Goal: Task Accomplishment & Management: Manage account settings

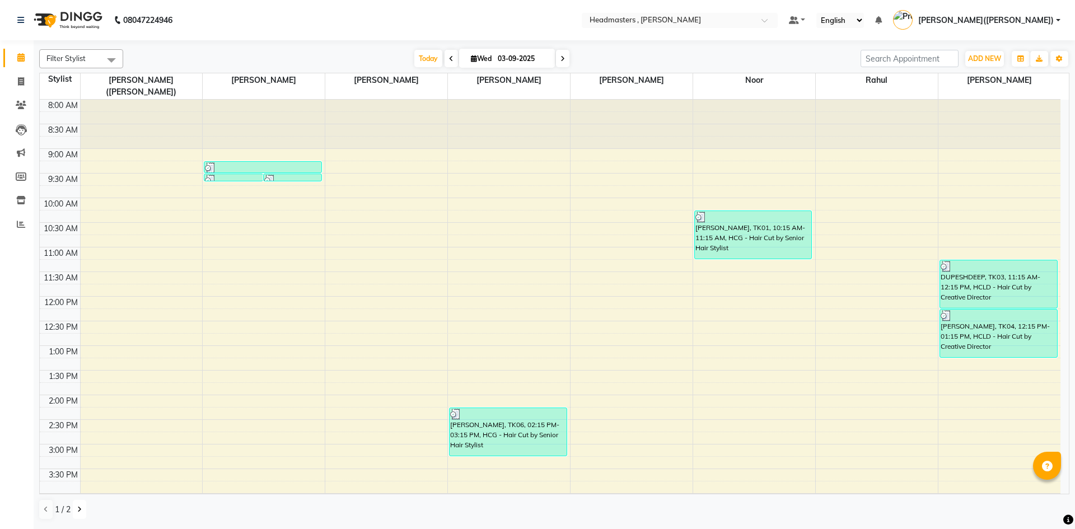
click at [74, 511] on button at bounding box center [79, 509] width 13 height 19
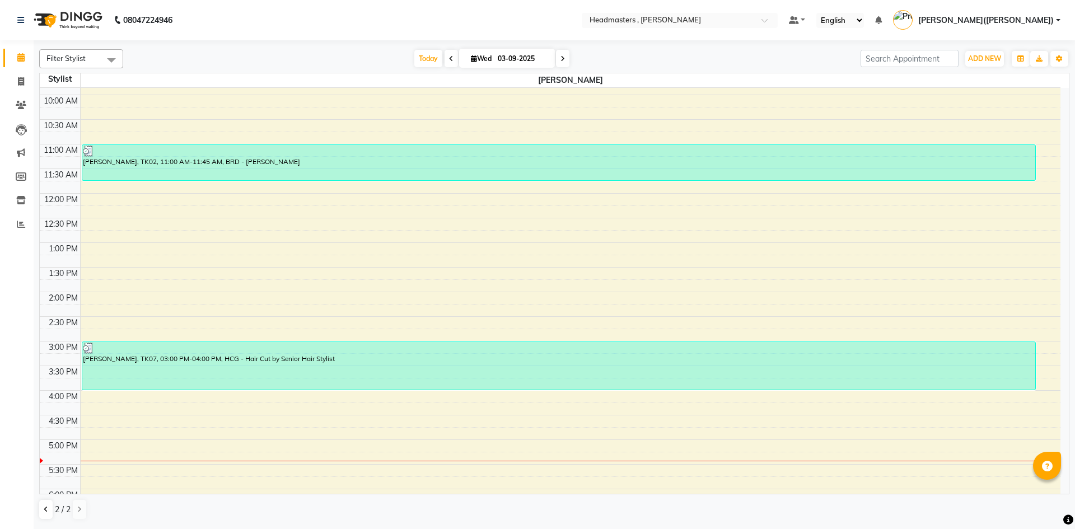
scroll to position [135, 0]
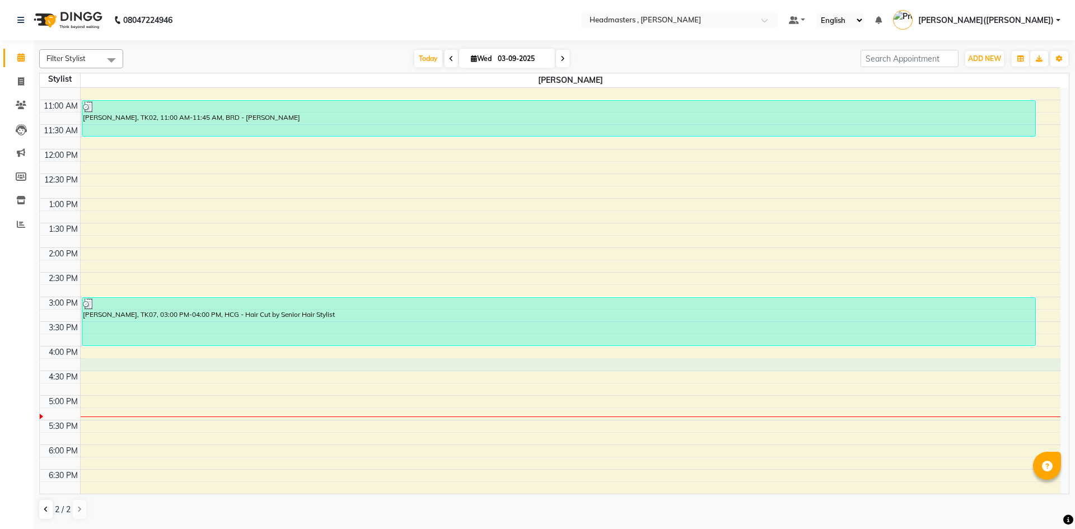
click at [97, 368] on div "8:00 AM 8:30 AM 9:00 AM 9:30 AM 10:00 AM 10:30 AM 11:00 AM 11:30 AM 12:00 PM 12…" at bounding box center [550, 272] width 1021 height 640
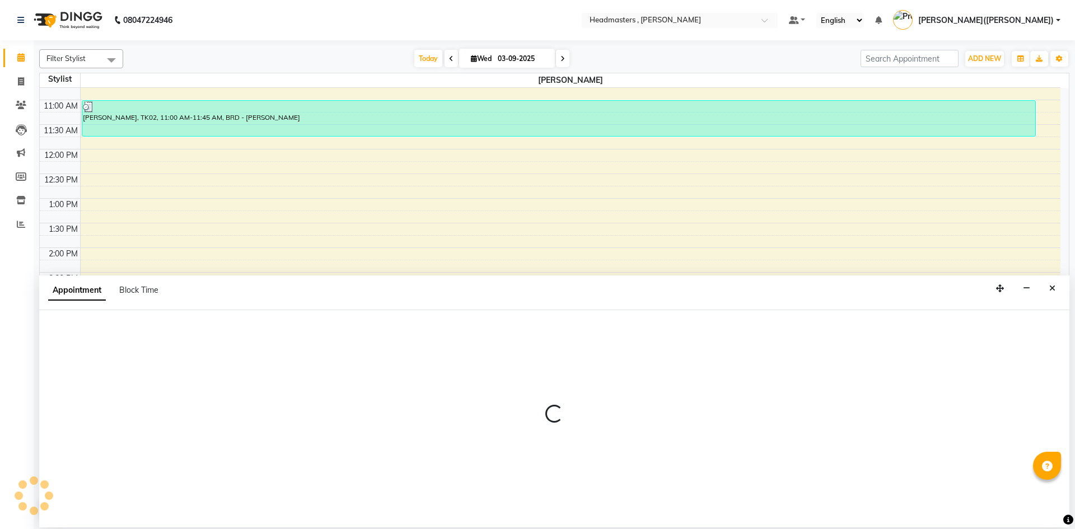
select select "85124"
select select "975"
select select "tentative"
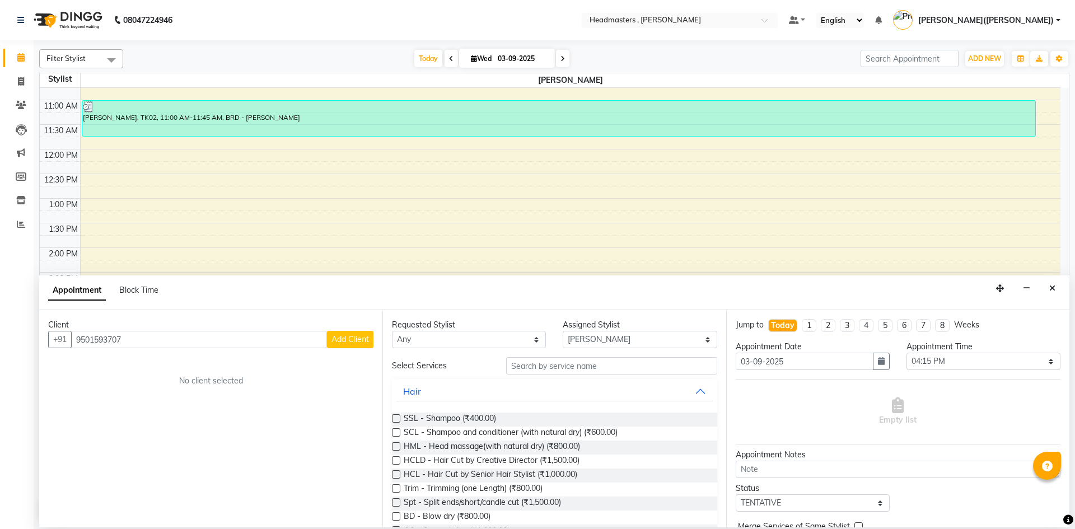
type input "9501593707"
click at [337, 337] on span "Add Client" at bounding box center [350, 339] width 38 height 10
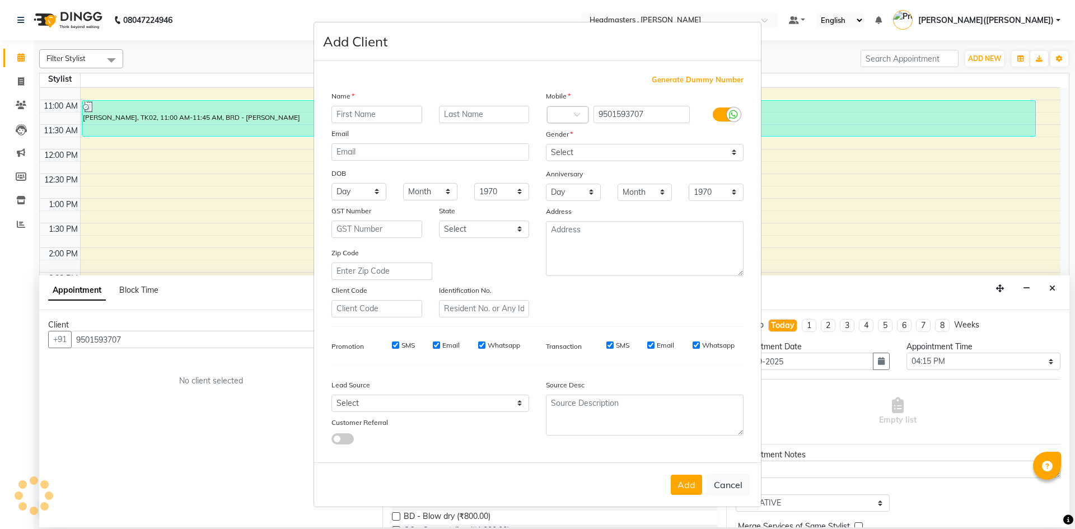
click at [337, 337] on div "Generate Dummy Number Name Email DOB Day 01 02 03 04 05 06 07 08 09 10 11 12 13…" at bounding box center [537, 263] width 429 height 379
click at [345, 112] on input "text" at bounding box center [376, 114] width 91 height 17
click at [363, 118] on input "text" at bounding box center [376, 114] width 91 height 17
type input "[PERSON_NAME]"
click at [453, 110] on input "text" at bounding box center [484, 114] width 91 height 17
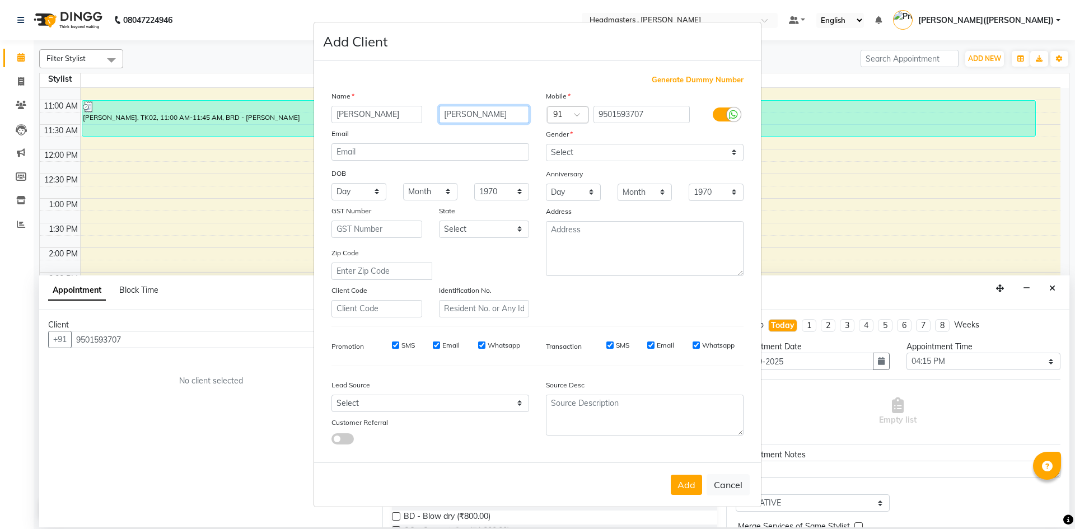
type input "[PERSON_NAME]"
click at [740, 153] on select "Select [DEMOGRAPHIC_DATA] [DEMOGRAPHIC_DATA] Other Prefer Not To Say" at bounding box center [645, 152] width 198 height 17
select select "[DEMOGRAPHIC_DATA]"
click at [546, 144] on select "Select [DEMOGRAPHIC_DATA] [DEMOGRAPHIC_DATA] Other Prefer Not To Say" at bounding box center [645, 152] width 198 height 17
click at [690, 480] on button "Add" at bounding box center [686, 485] width 31 height 20
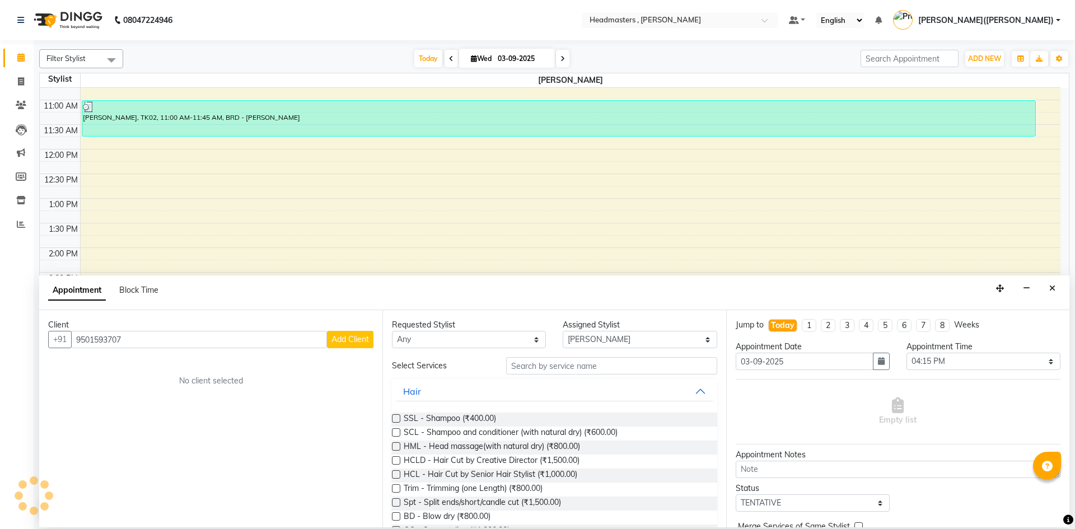
select select
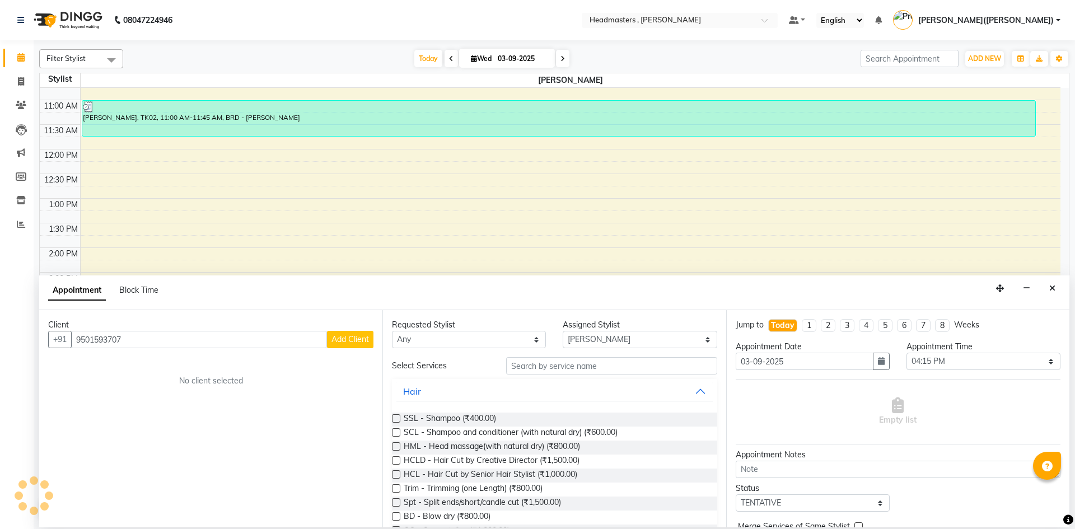
select select
checkbox input "false"
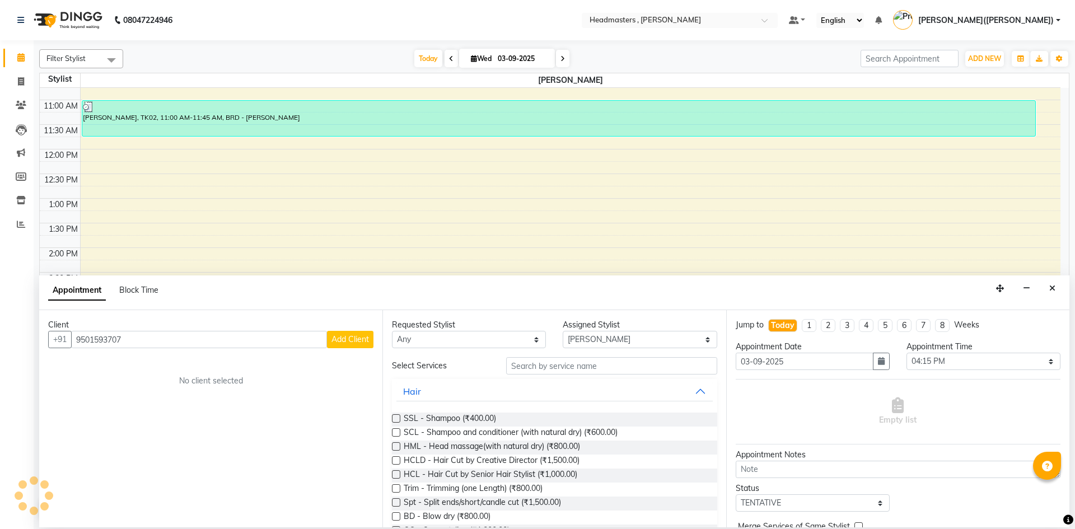
checkbox input "false"
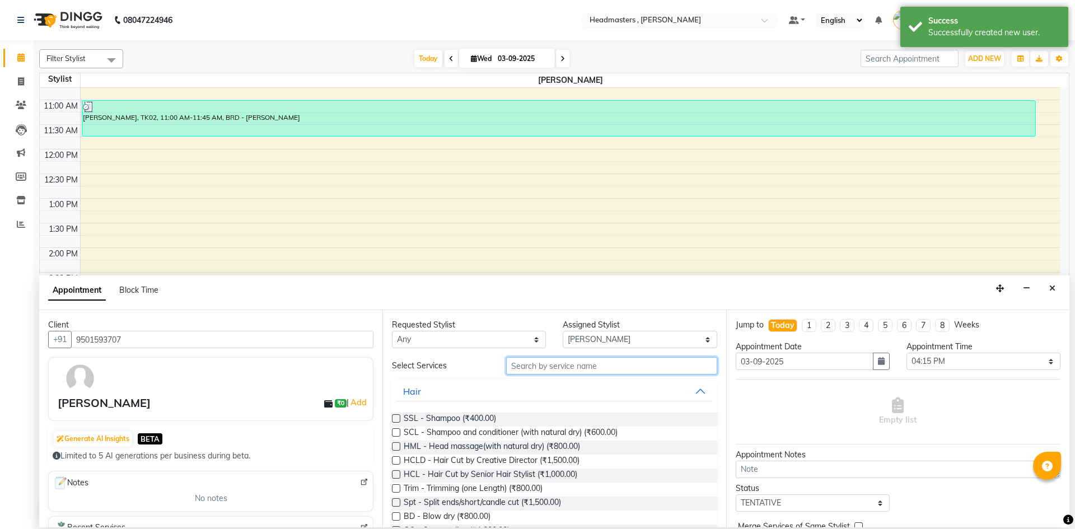
click at [570, 362] on input "text" at bounding box center [611, 365] width 211 height 17
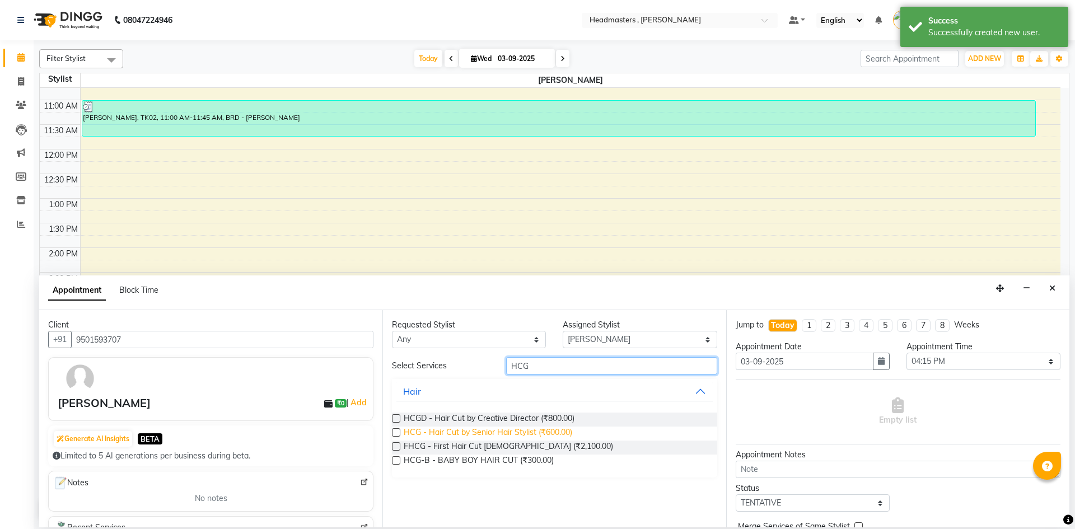
type input "HCG"
click at [523, 430] on span "HCG - Hair Cut by Senior Hair Stylist (₹600.00)" at bounding box center [488, 434] width 169 height 14
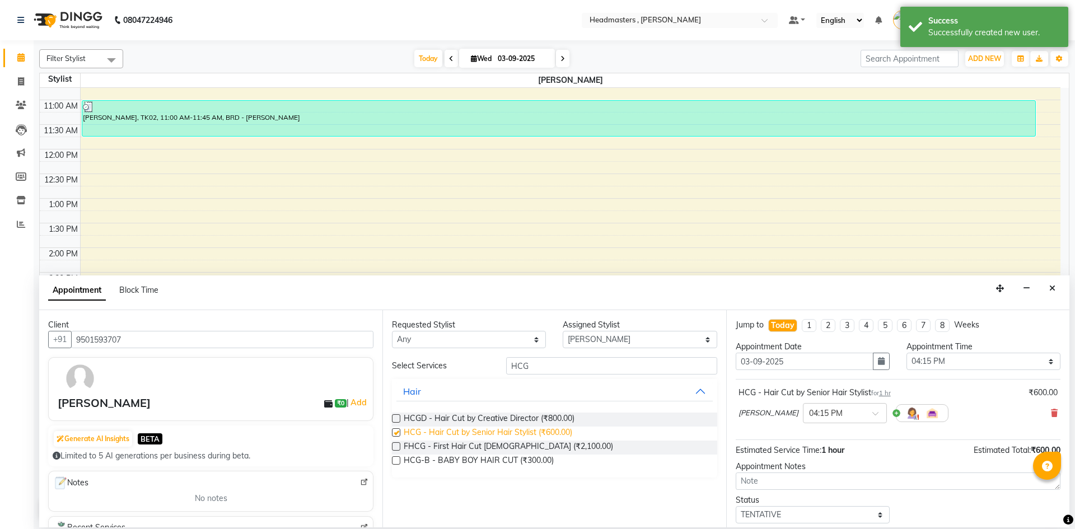
checkbox input "false"
click at [554, 367] on input "HCG" at bounding box center [611, 365] width 211 height 17
type input "H"
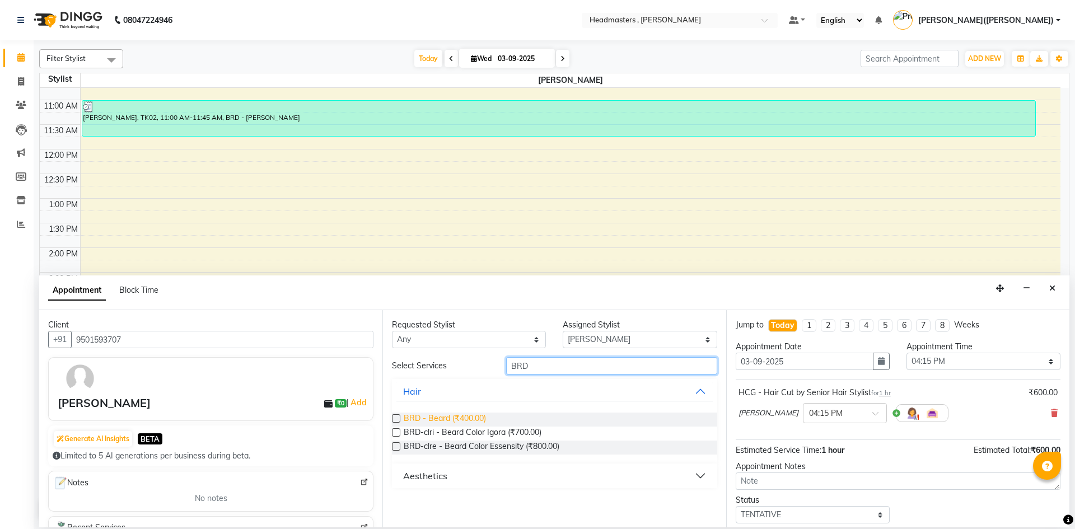
type input "BRD"
click at [453, 414] on span "BRD - Beard (₹400.00)" at bounding box center [445, 420] width 82 height 14
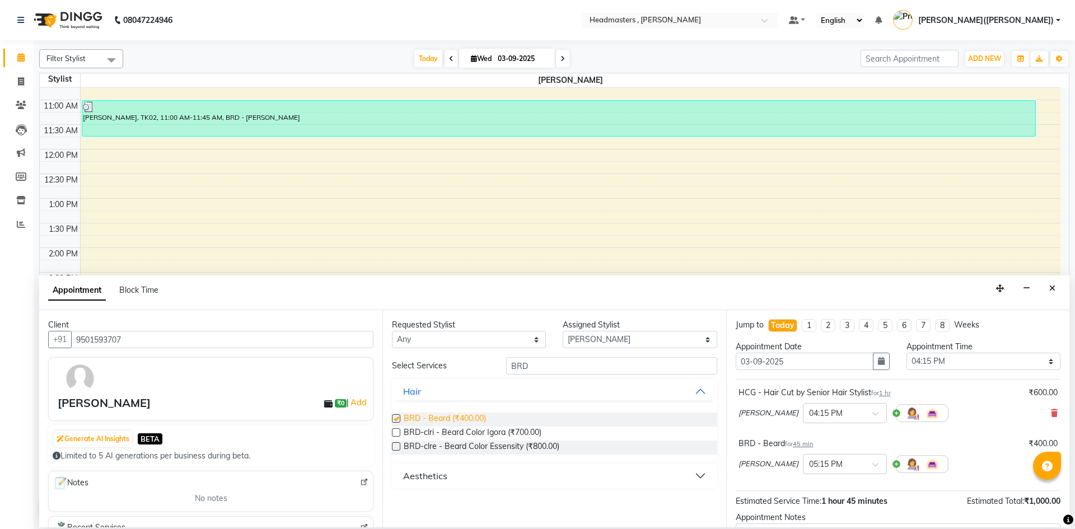
checkbox input "false"
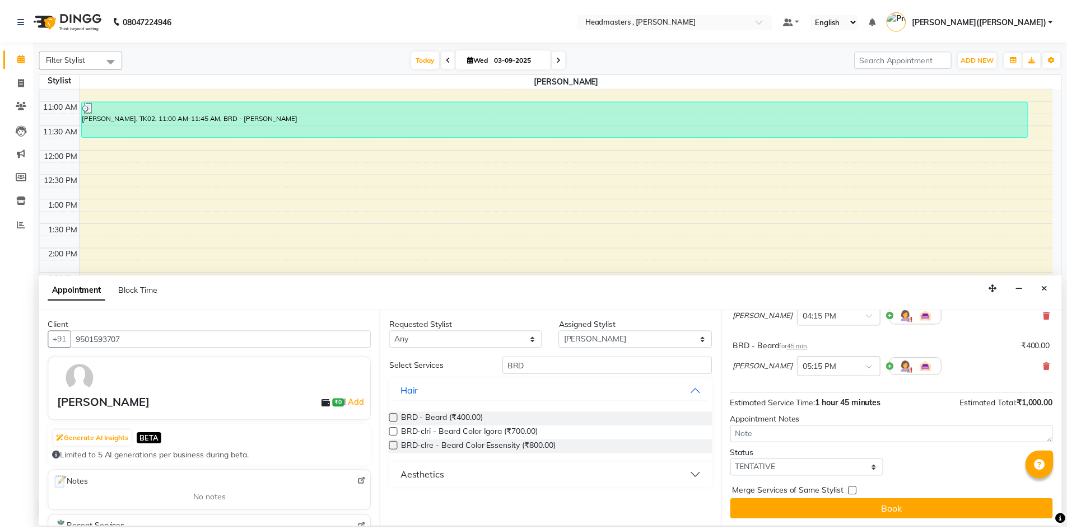
scroll to position [99, 0]
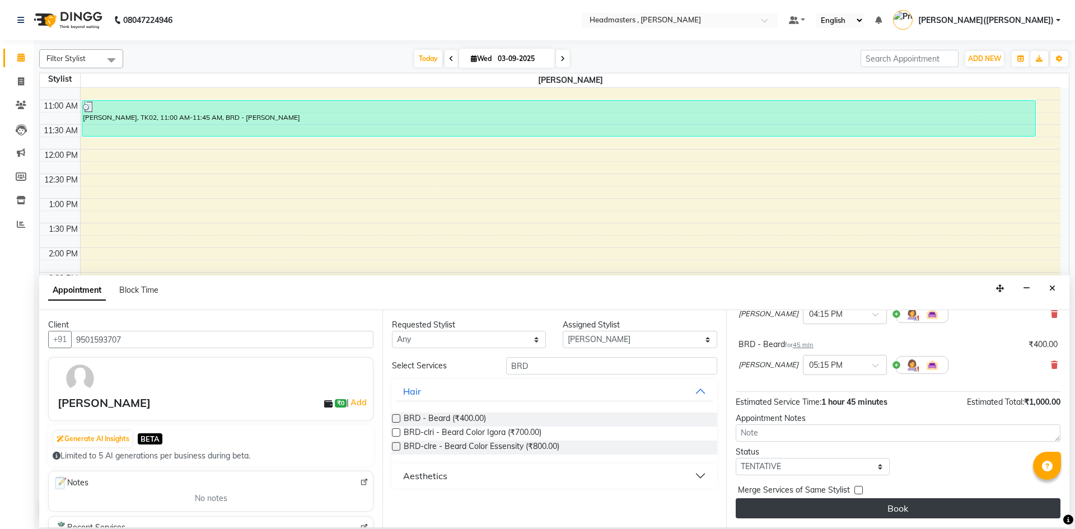
click at [933, 504] on button "Book" at bounding box center [898, 508] width 325 height 20
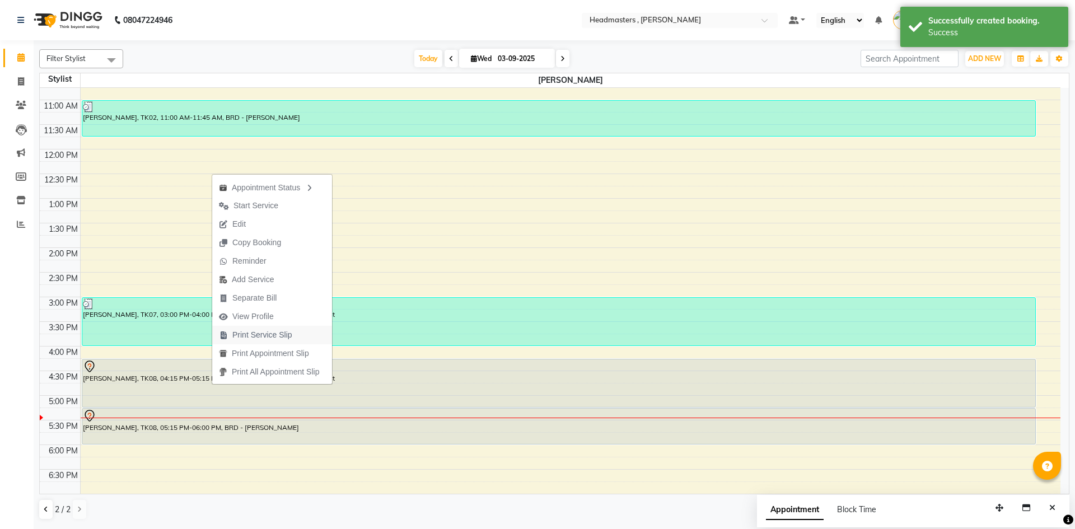
click at [287, 333] on span "Print Service Slip" at bounding box center [262, 335] width 60 height 12
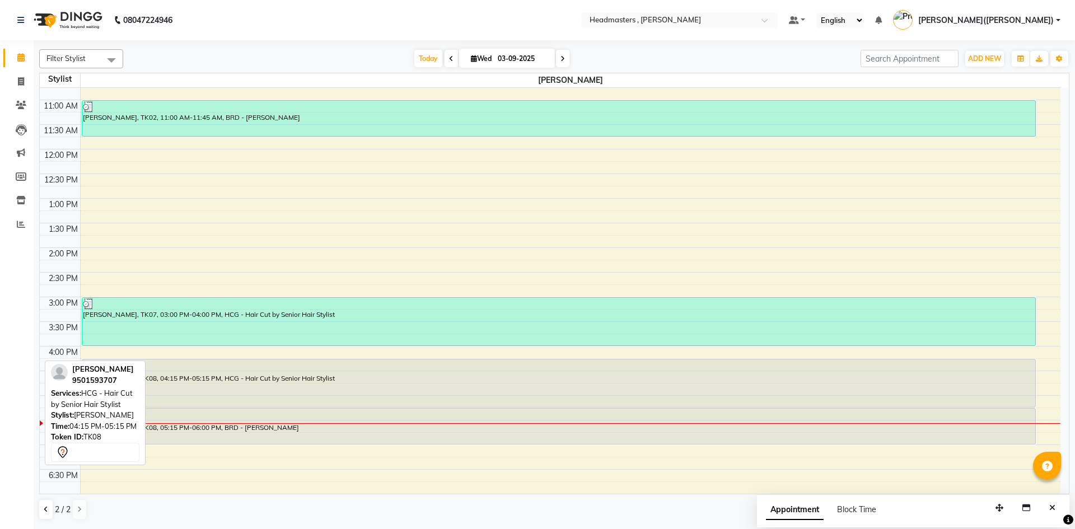
click at [226, 389] on div "[PERSON_NAME], TK08, 04:15 PM-05:15 PM, HCG - Hair Cut by Senior Hair Stylist" at bounding box center [558, 383] width 953 height 48
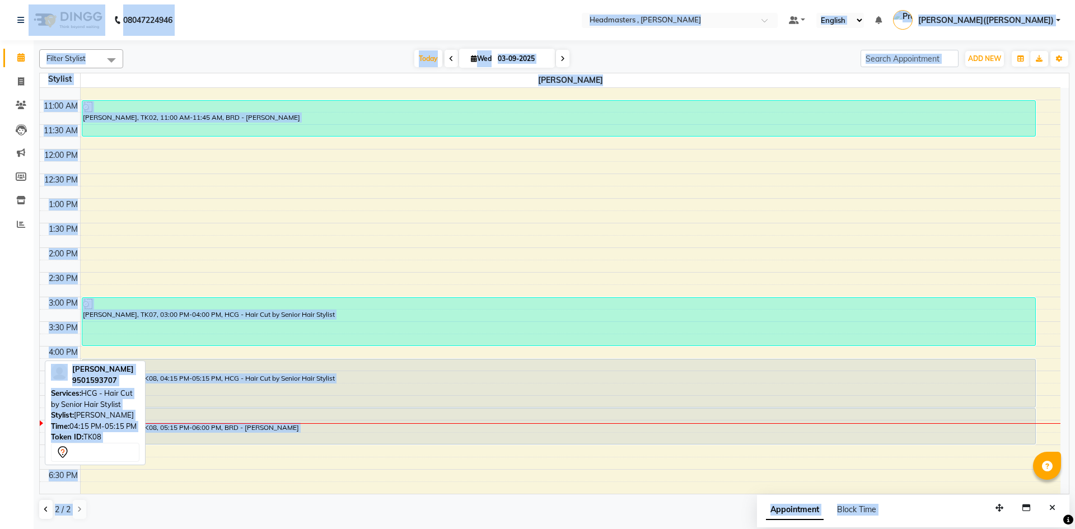
select select "7"
click at [230, 384] on div "[PERSON_NAME], TK08, 04:15 PM-05:15 PM, HCG - Hair Cut by Senior Hair Stylist" at bounding box center [558, 383] width 953 height 48
select select "7"
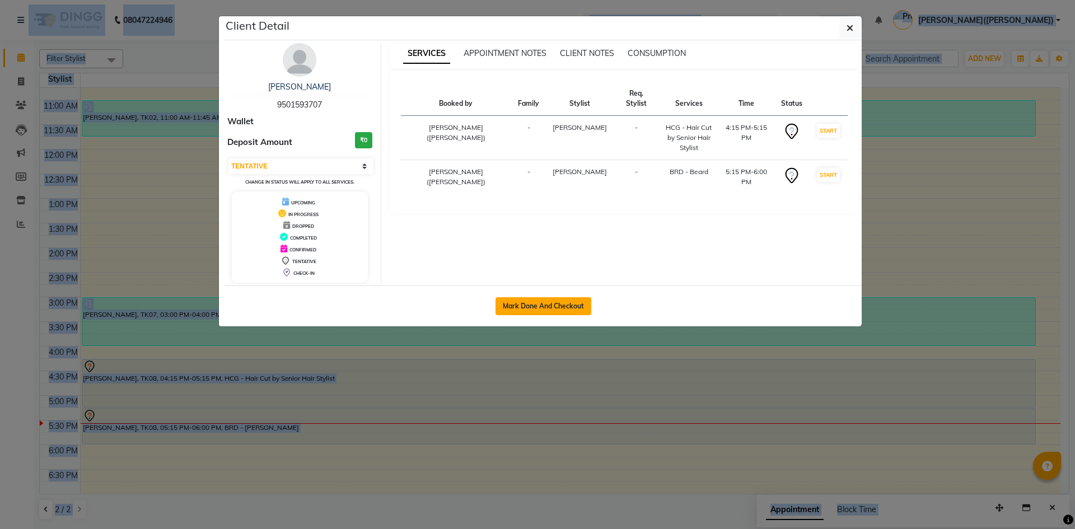
click at [527, 303] on button "Mark Done And Checkout" at bounding box center [543, 306] width 96 height 18
select select "service"
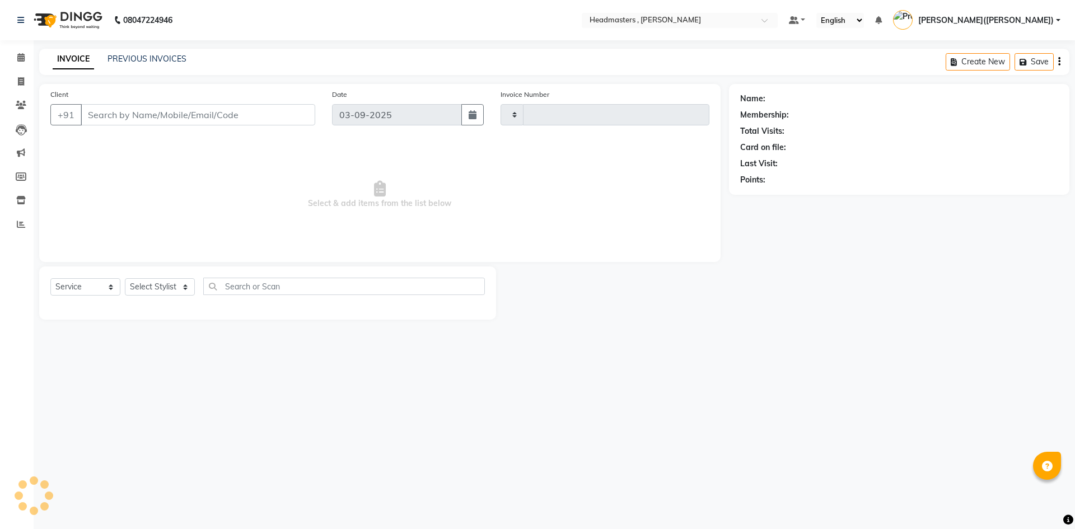
type input "1190"
select select "8566"
type input "9501593707"
select select "85124"
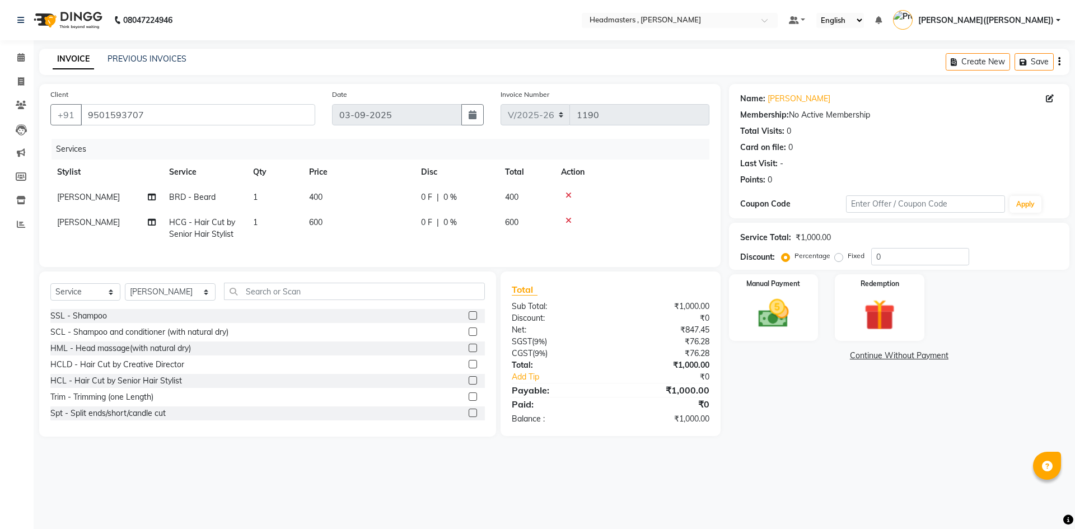
click at [848, 258] on label "Fixed" at bounding box center [856, 256] width 17 height 10
click at [839, 258] on input "Fixed" at bounding box center [841, 256] width 8 height 8
radio input "true"
click at [913, 259] on input "0" at bounding box center [920, 256] width 98 height 17
type input "0500"
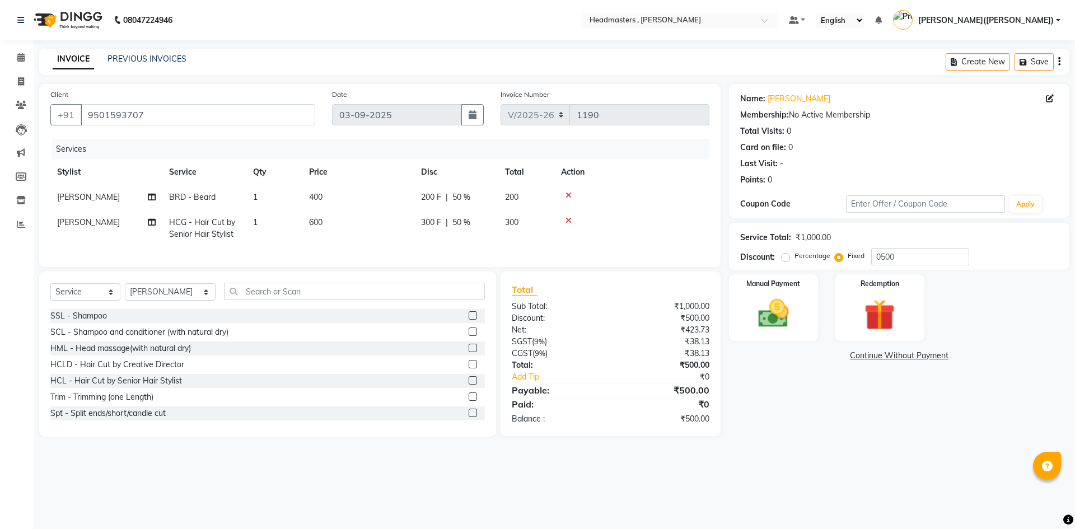
click at [789, 350] on link "Continue Without Payment" at bounding box center [899, 356] width 336 height 12
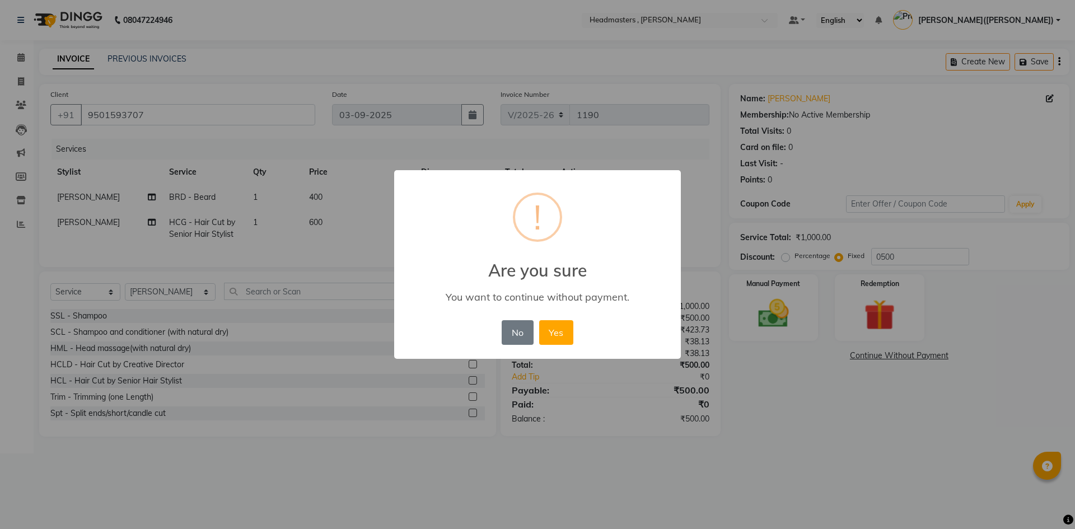
click at [789, 350] on div "× ! Are you sure You want to continue without payment. No No Yes" at bounding box center [537, 264] width 1075 height 529
click at [557, 337] on button "Yes" at bounding box center [556, 332] width 34 height 25
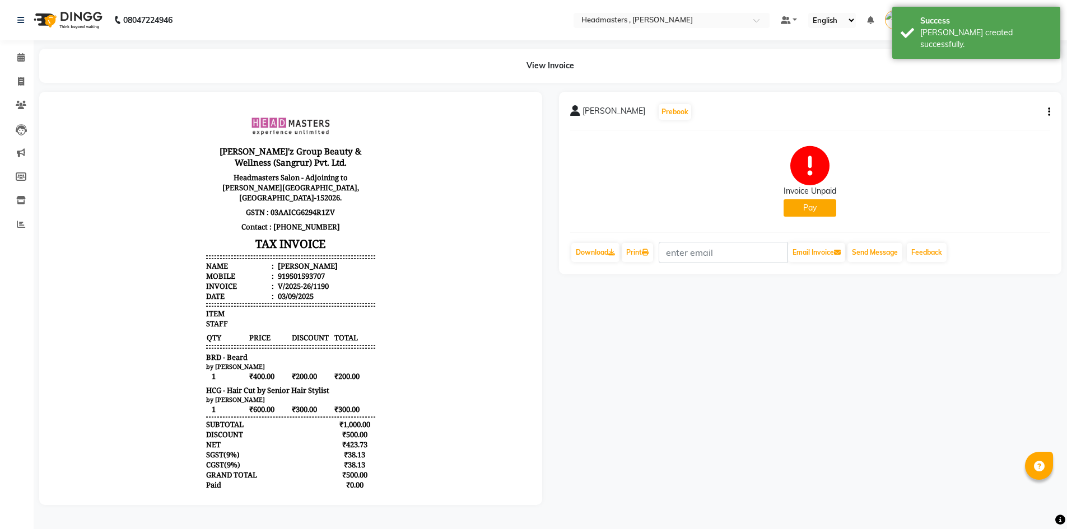
click at [798, 209] on button "Pay" at bounding box center [809, 207] width 53 height 17
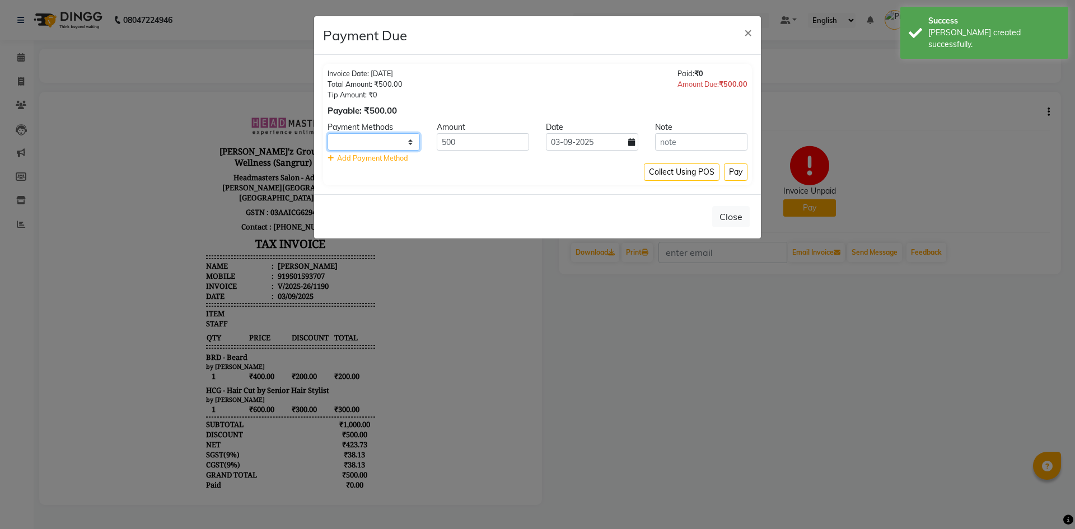
click at [405, 143] on select "UPI CARD Complimentary Cash" at bounding box center [374, 141] width 92 height 17
select select "8"
click at [328, 133] on select "UPI CARD Complimentary Cash" at bounding box center [374, 141] width 92 height 17
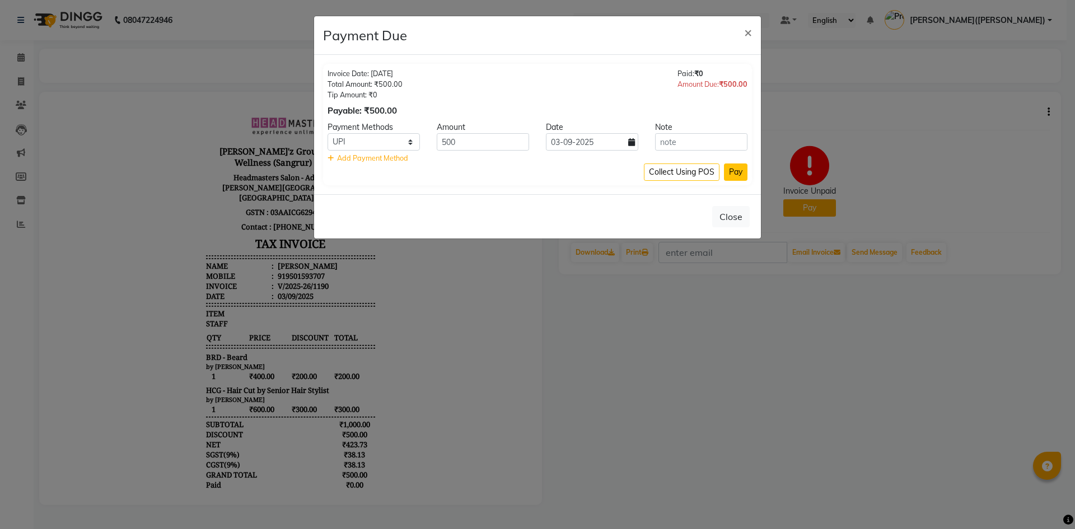
click at [737, 171] on button "Pay" at bounding box center [736, 171] width 24 height 17
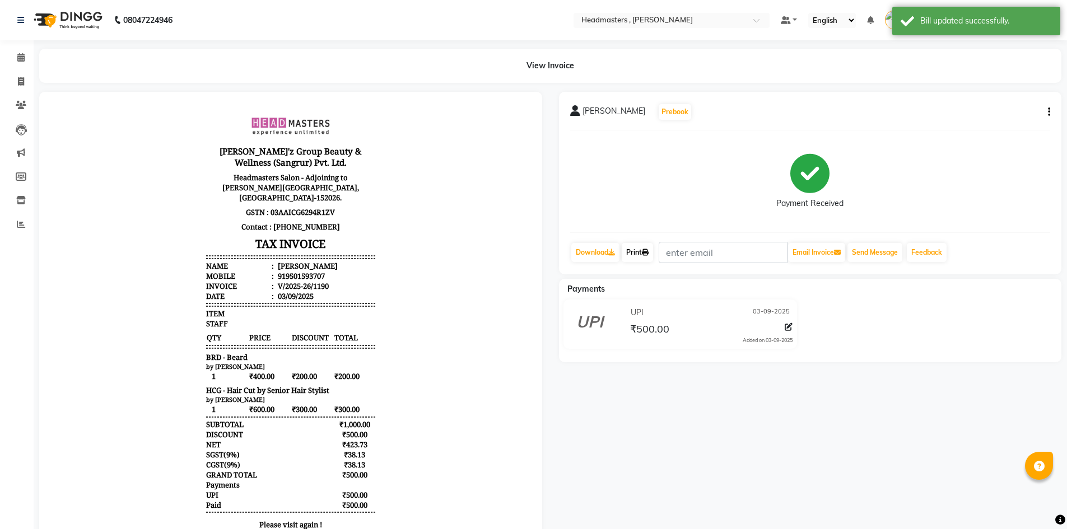
click at [637, 251] on link "Print" at bounding box center [636, 252] width 31 height 19
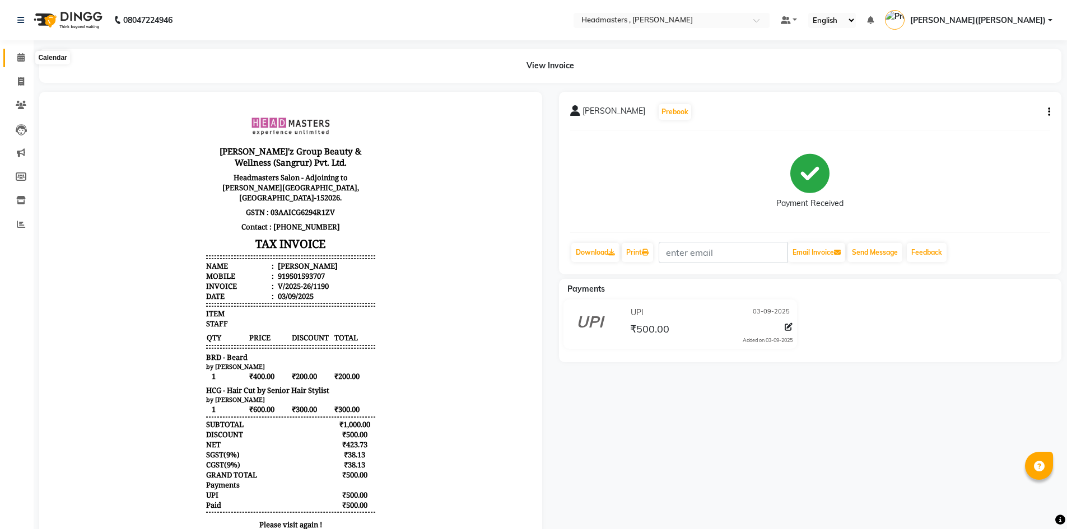
click at [17, 59] on icon at bounding box center [20, 57] width 7 height 8
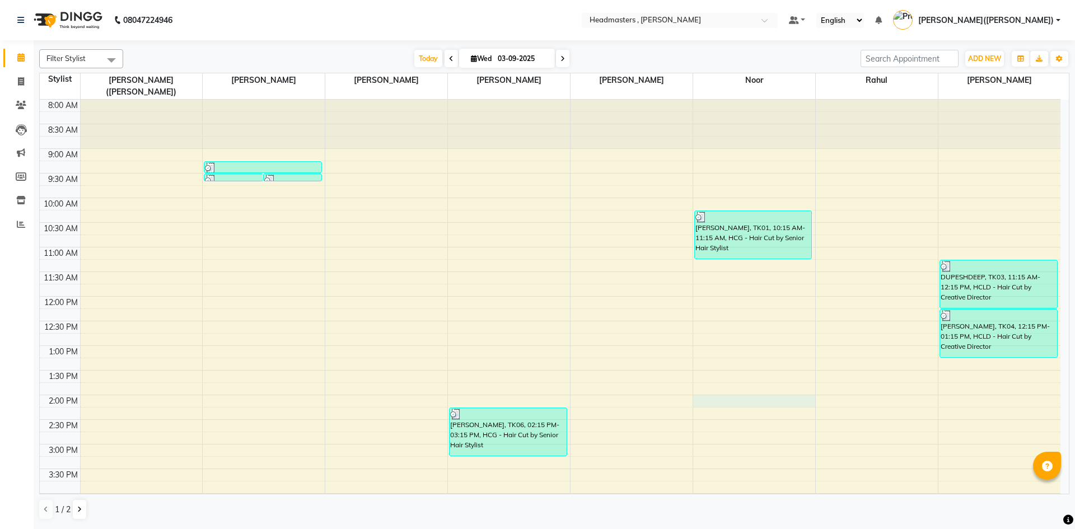
click at [765, 394] on div "8:00 AM 8:30 AM 9:00 AM 9:30 AM 10:00 AM 10:30 AM 11:00 AM 11:30 AM 12:00 PM 12…" at bounding box center [550, 420] width 1021 height 640
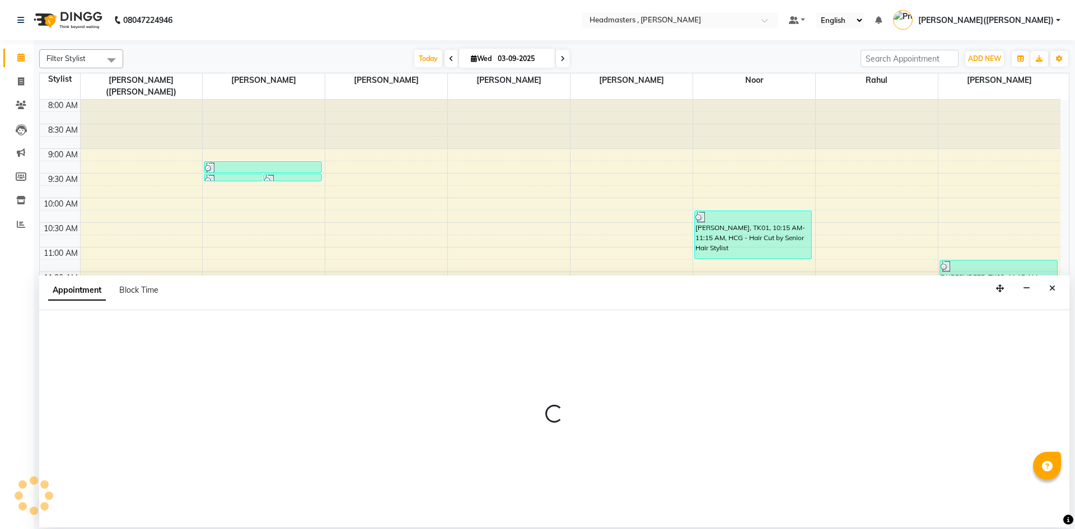
select select "85427"
select select "840"
select select "tentative"
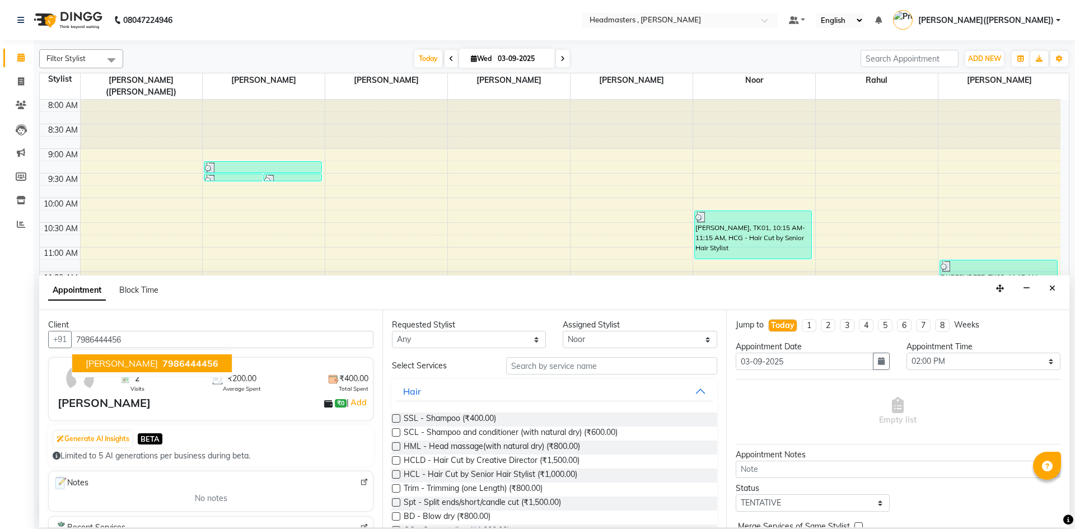
type input "7986444456"
click at [544, 361] on input "text" at bounding box center [611, 365] width 211 height 17
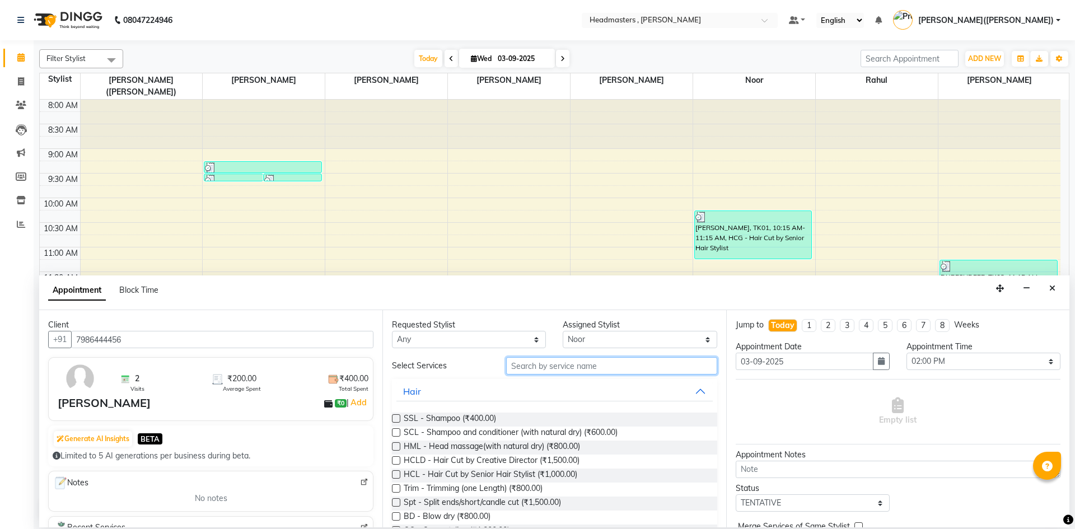
click at [541, 367] on input "text" at bounding box center [611, 365] width 211 height 17
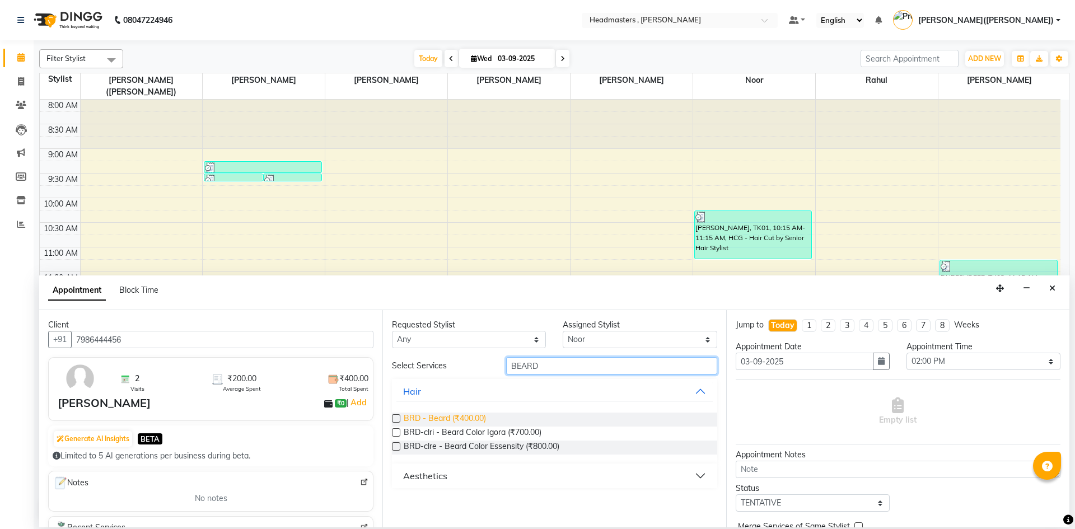
type input "BEARD"
click at [484, 416] on span "BRD - Beard (₹400.00)" at bounding box center [445, 420] width 82 height 14
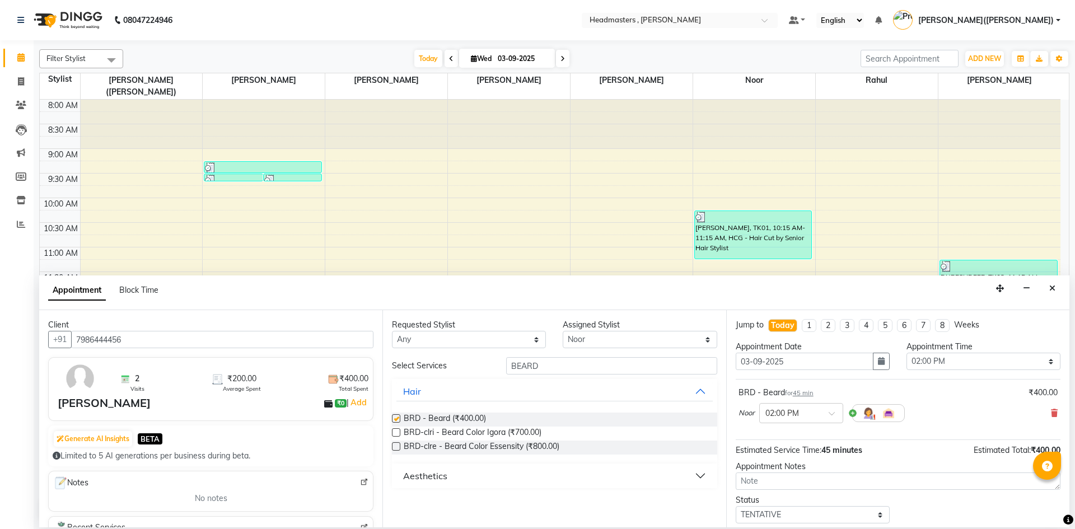
checkbox input "false"
drag, startPoint x: 1074, startPoint y: 434, endPoint x: 1074, endPoint y: 466, distance: 31.4
click at [1074, 461] on div "Filter Stylist Select All [PERSON_NAME] [PERSON_NAME] [PERSON_NAME] Noor [PERSO…" at bounding box center [554, 283] width 1041 height 487
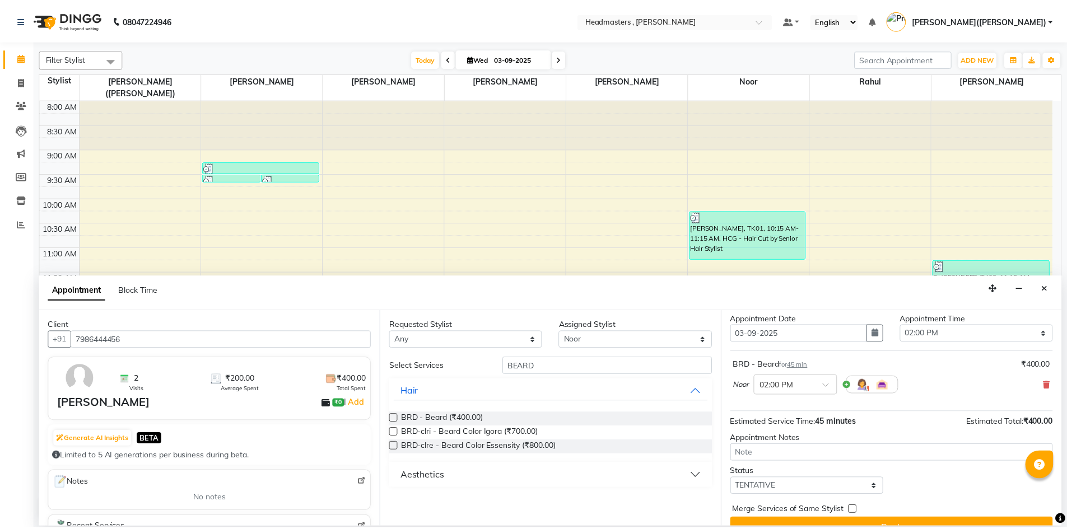
scroll to position [48, 0]
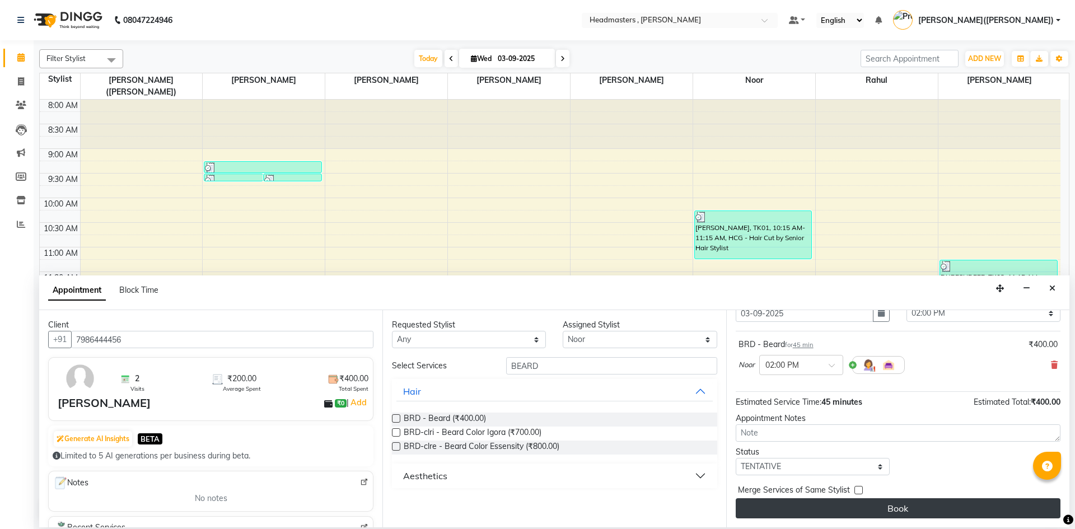
click at [937, 508] on button "Book" at bounding box center [898, 508] width 325 height 20
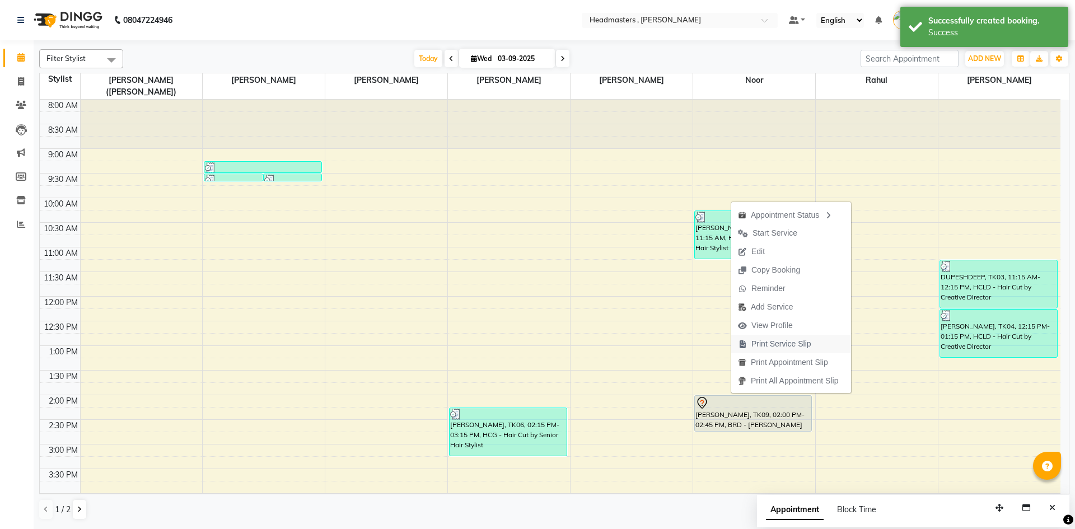
click at [769, 342] on span "Print Service Slip" at bounding box center [781, 344] width 60 height 12
click at [769, 342] on div "8:00 AM 8:30 AM 9:00 AM 9:30 AM 10:00 AM 10:30 AM 11:00 AM 11:30 AM 12:00 PM 12…" at bounding box center [550, 420] width 1021 height 640
select select "85427"
select select "780"
select select "tentative"
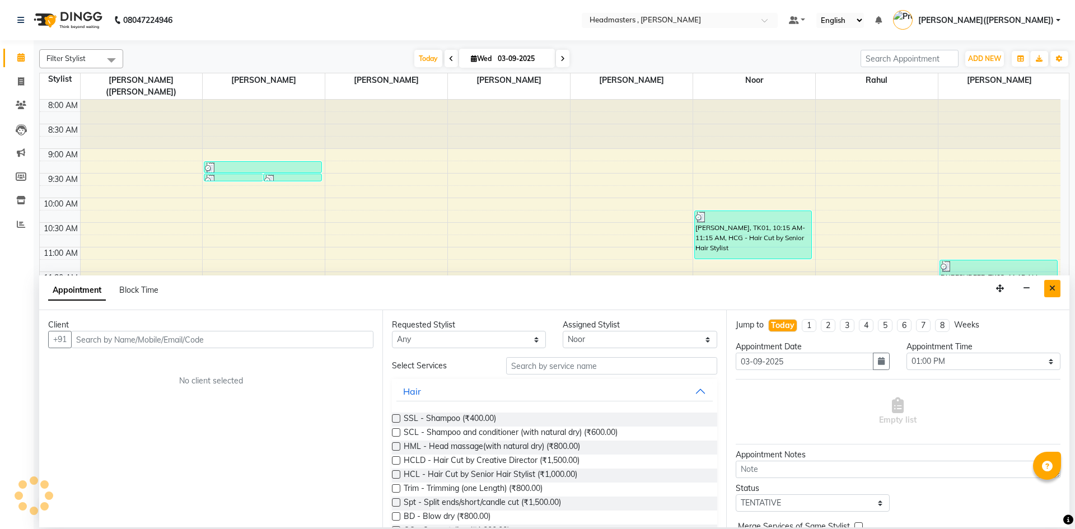
click at [1054, 286] on icon "Close" at bounding box center [1052, 288] width 6 height 8
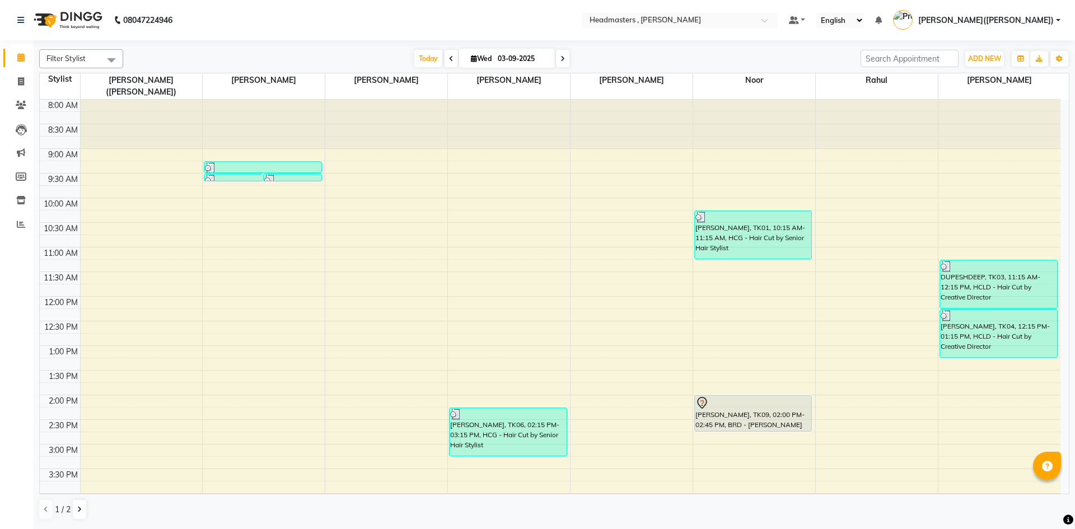
click at [483, 485] on div "8:00 AM 8:30 AM 9:00 AM 9:30 AM 10:00 AM 10:30 AM 11:00 AM 11:30 AM 12:00 PM 12…" at bounding box center [550, 420] width 1021 height 640
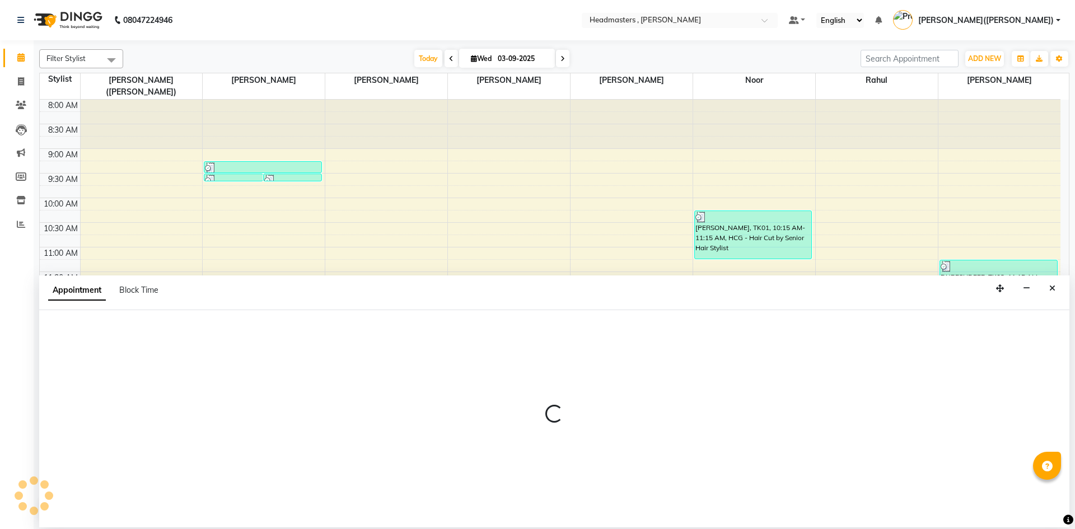
select select "85125"
select select "960"
select select "tentative"
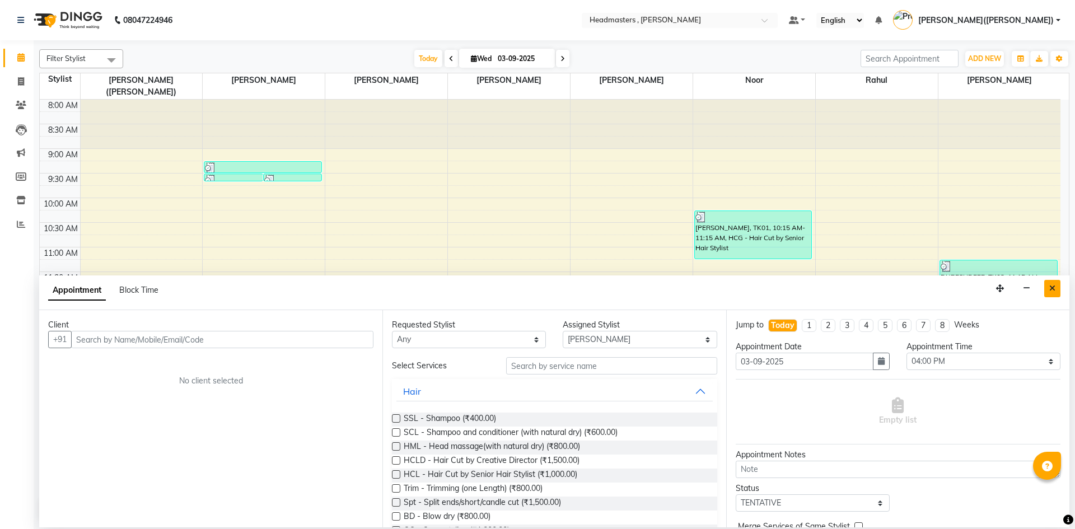
click at [1053, 285] on icon "Close" at bounding box center [1052, 288] width 6 height 8
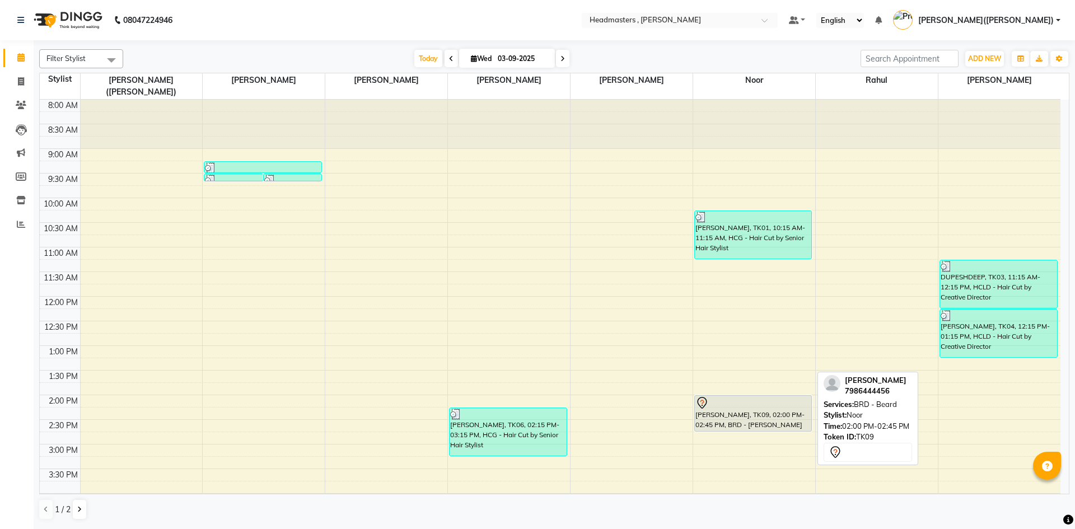
click at [755, 409] on div "[PERSON_NAME], TK09, 02:00 PM-02:45 PM, BRD - [PERSON_NAME]" at bounding box center [753, 413] width 116 height 35
select select "7"
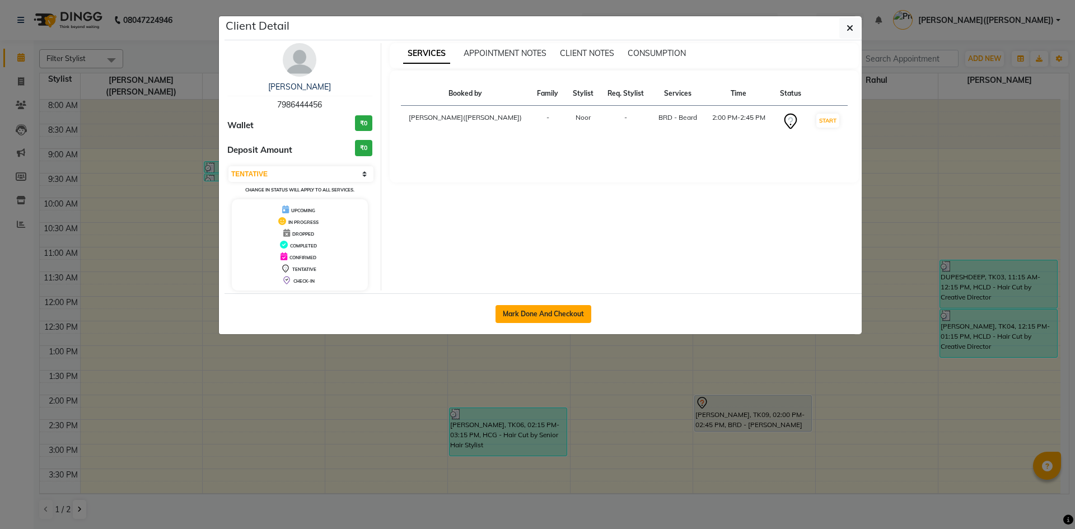
click at [534, 312] on button "Mark Done And Checkout" at bounding box center [543, 314] width 96 height 18
select select "8566"
select select "service"
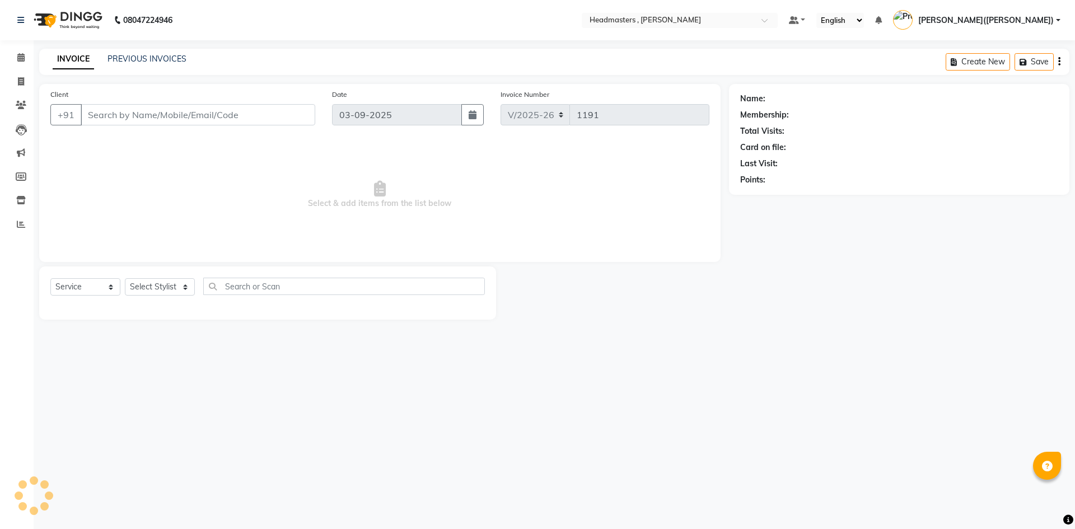
type input "7986444456"
select select "85427"
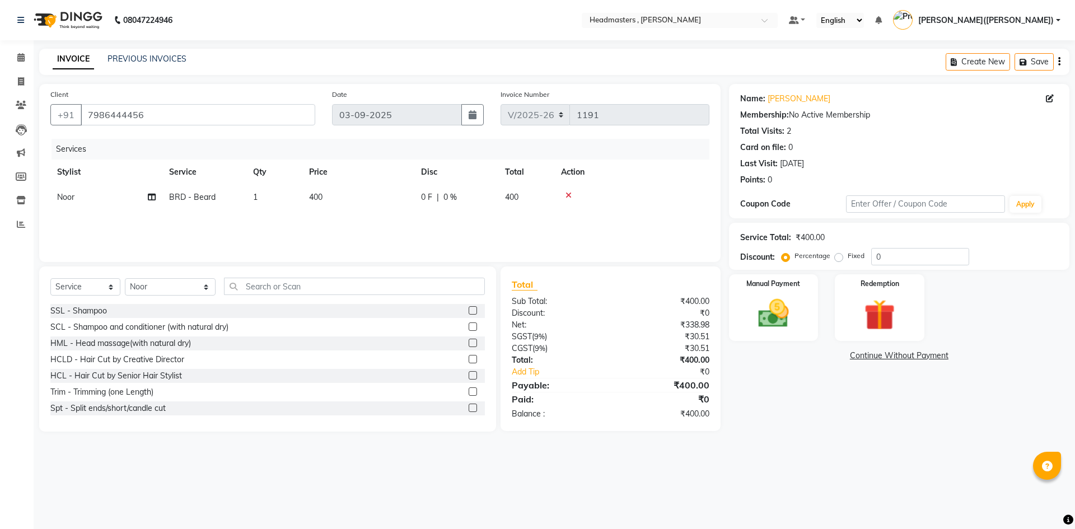
click at [848, 255] on label "Fixed" at bounding box center [856, 256] width 17 height 10
click at [837, 255] on input "Fixed" at bounding box center [841, 256] width 8 height 8
radio input "true"
click at [887, 256] on input "0" at bounding box center [920, 256] width 98 height 17
type input "0200"
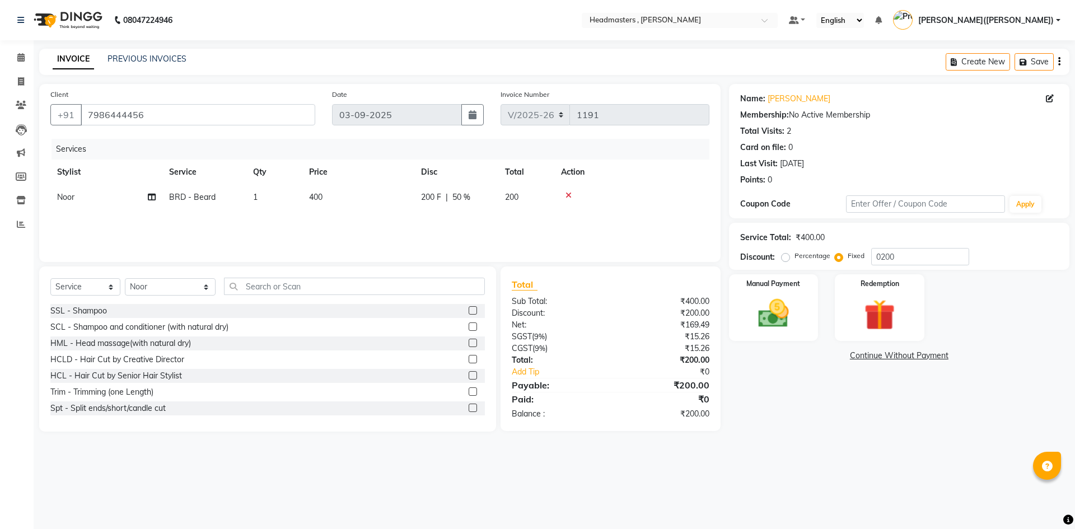
click at [885, 361] on link "Continue Without Payment" at bounding box center [899, 356] width 336 height 12
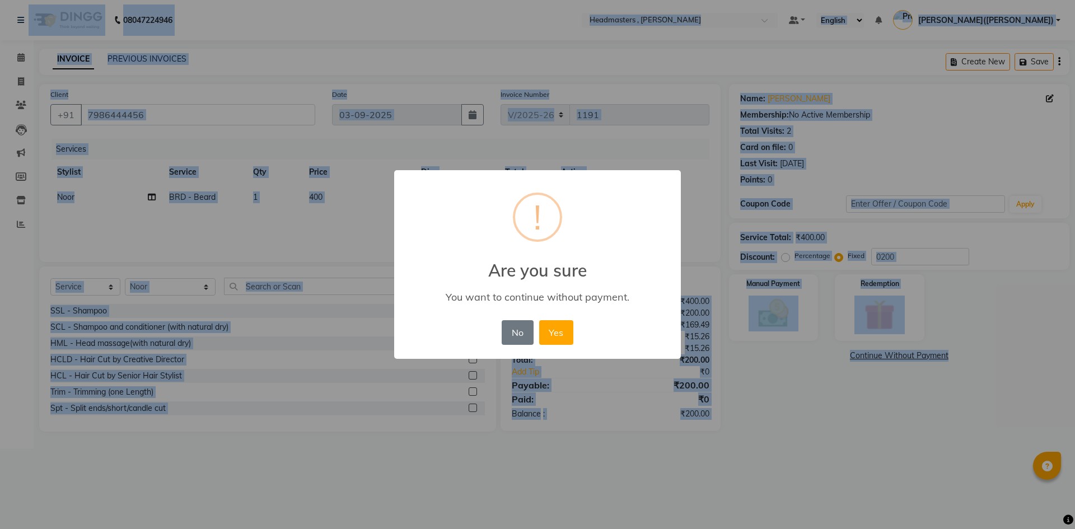
click at [885, 361] on div "× ! Are you sure You want to continue without payment. No No Yes" at bounding box center [537, 264] width 1075 height 529
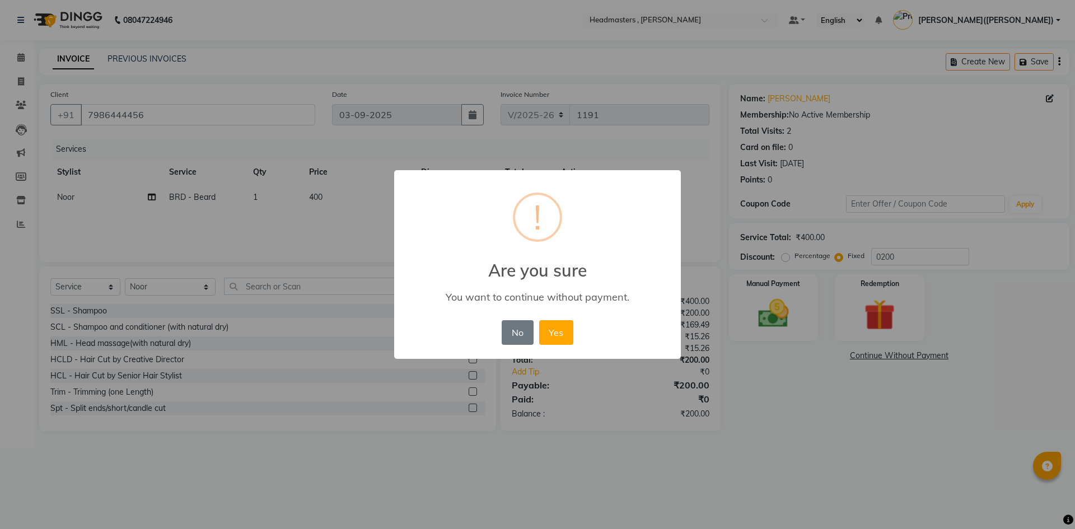
click at [792, 392] on div "× ! Are you sure You want to continue without payment. No No Yes" at bounding box center [537, 264] width 1075 height 529
click at [559, 332] on button "Yes" at bounding box center [556, 332] width 34 height 25
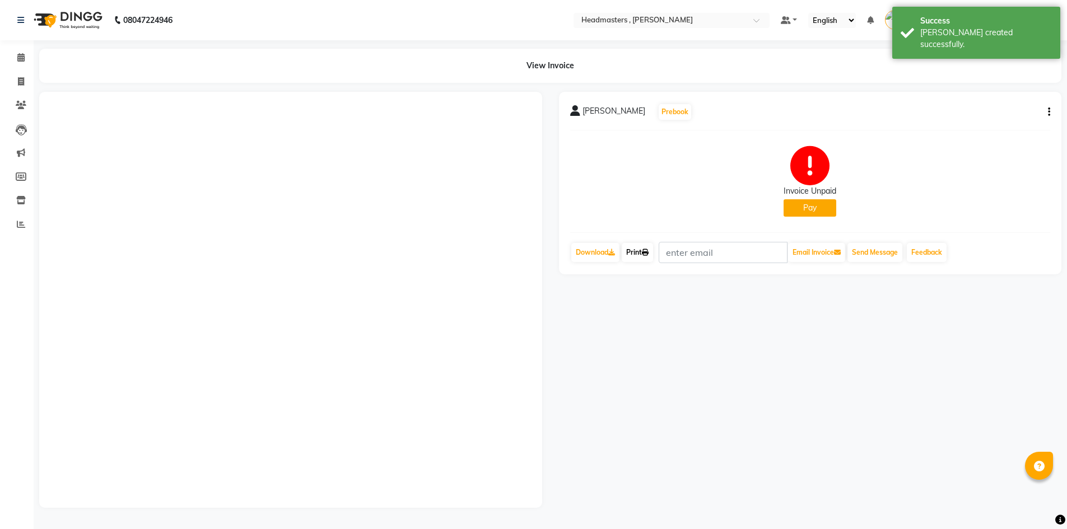
click at [640, 252] on link "Print" at bounding box center [636, 252] width 31 height 19
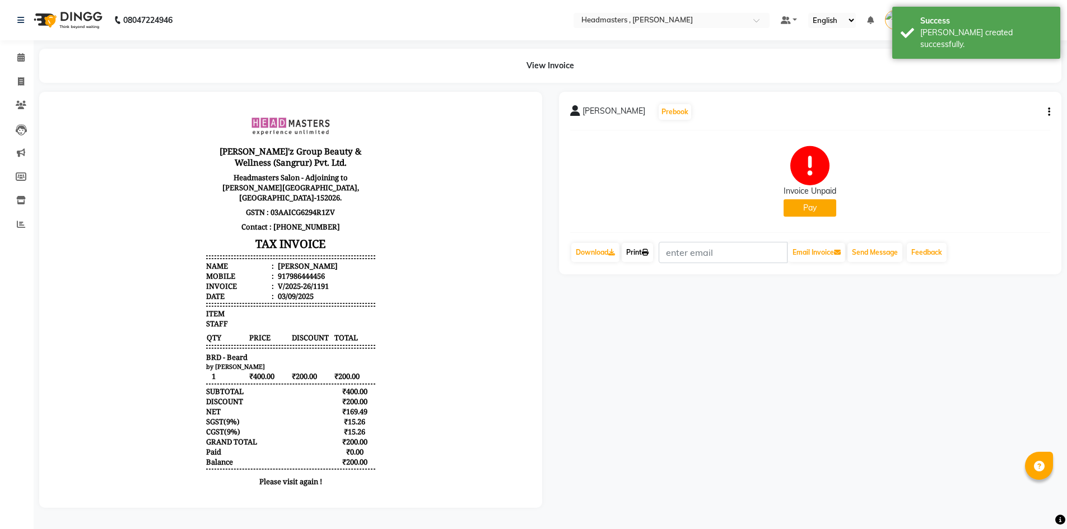
click at [640, 252] on link "Print" at bounding box center [636, 252] width 31 height 19
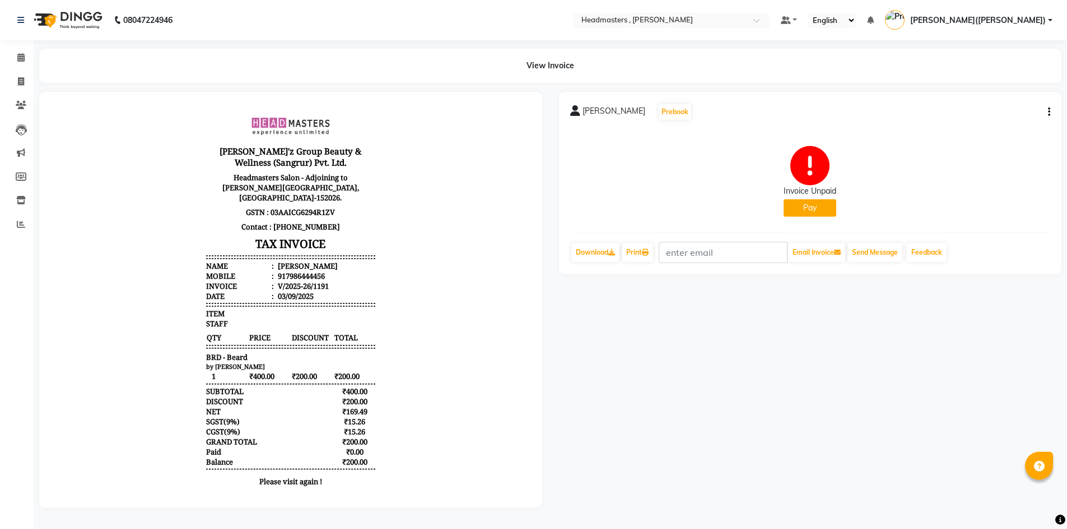
drag, startPoint x: 815, startPoint y: 274, endPoint x: 803, endPoint y: 274, distance: 12.3
drag, startPoint x: 803, startPoint y: 274, endPoint x: 796, endPoint y: 205, distance: 69.2
click at [796, 205] on button "Pay" at bounding box center [809, 207] width 53 height 17
click at [804, 209] on button "Pay" at bounding box center [809, 207] width 53 height 17
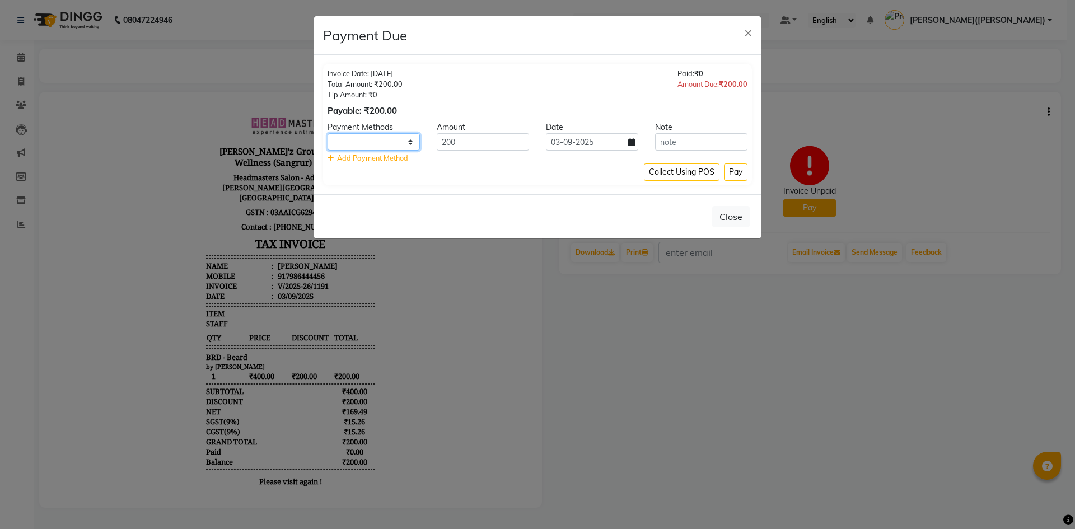
click at [378, 143] on select "UPI CARD Complimentary Cash" at bounding box center [374, 141] width 92 height 17
select select "8"
click at [328, 133] on select "UPI CARD Complimentary Cash" at bounding box center [374, 141] width 92 height 17
click at [731, 171] on button "Pay" at bounding box center [736, 171] width 24 height 17
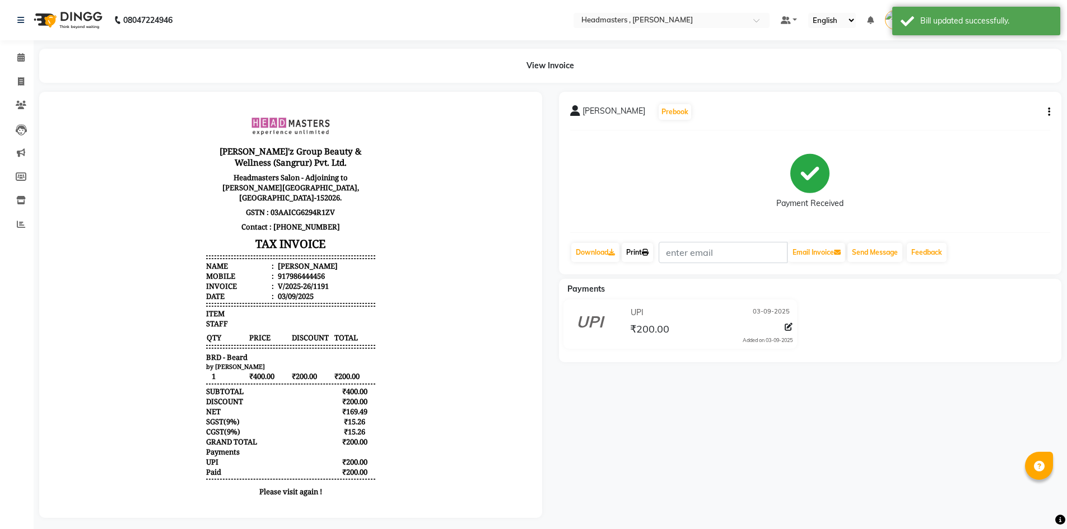
click at [639, 250] on link "Print" at bounding box center [636, 252] width 31 height 19
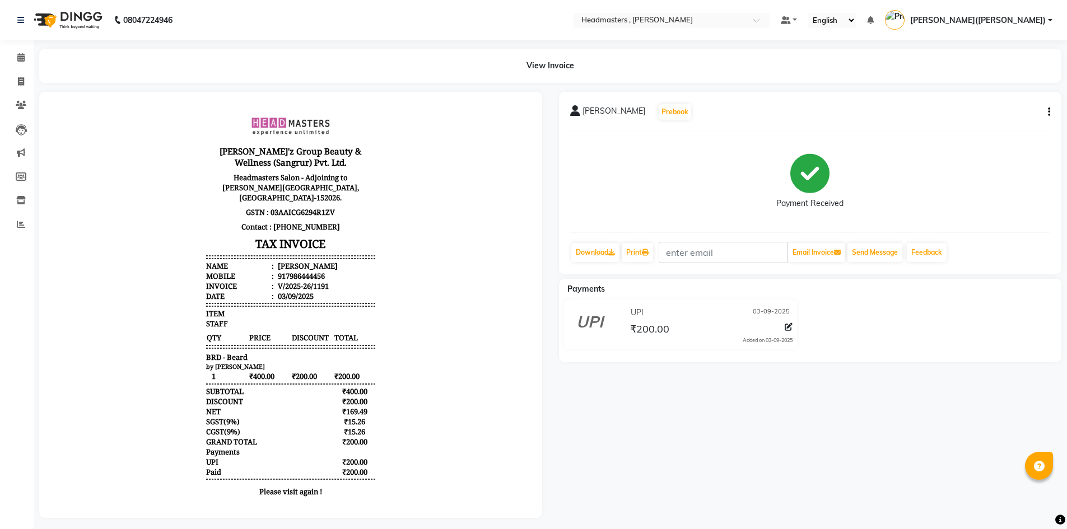
click at [1003, 3] on nav "08047224946 Select Location × Headmasters , Sri Muktsar Sahib Default Panel My …" at bounding box center [533, 20] width 1067 height 40
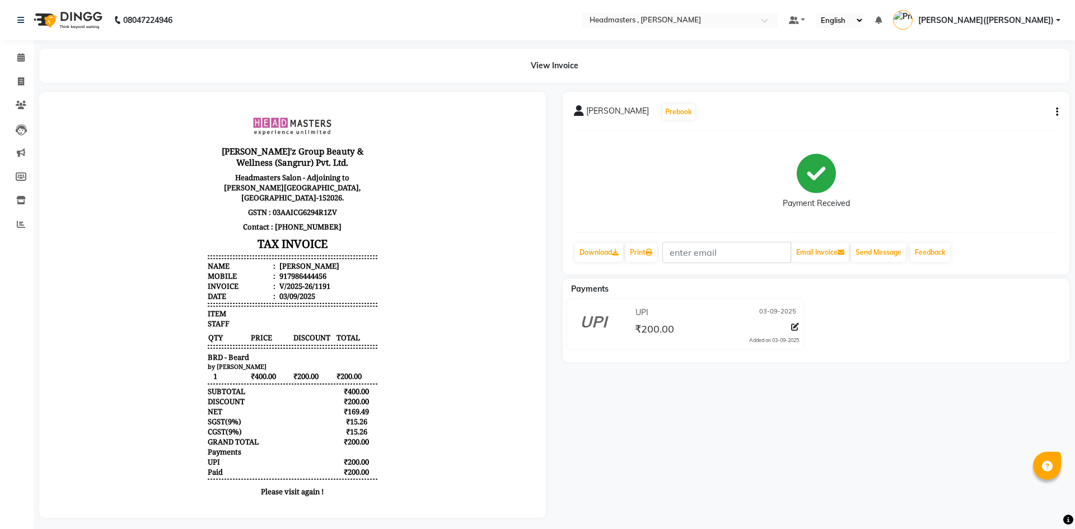
select select "service"
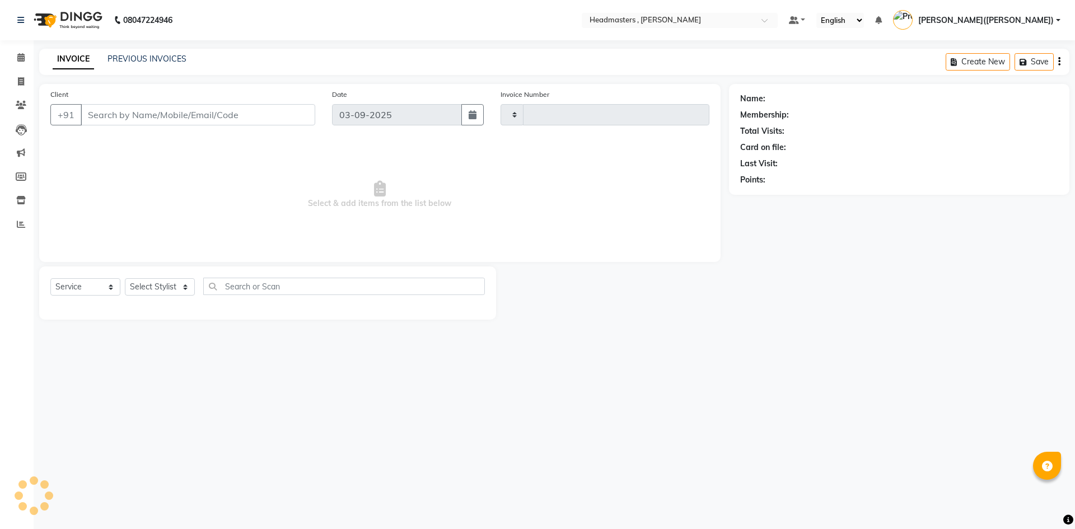
type input "1192"
select select "8566"
click at [20, 58] on icon at bounding box center [20, 57] width 7 height 8
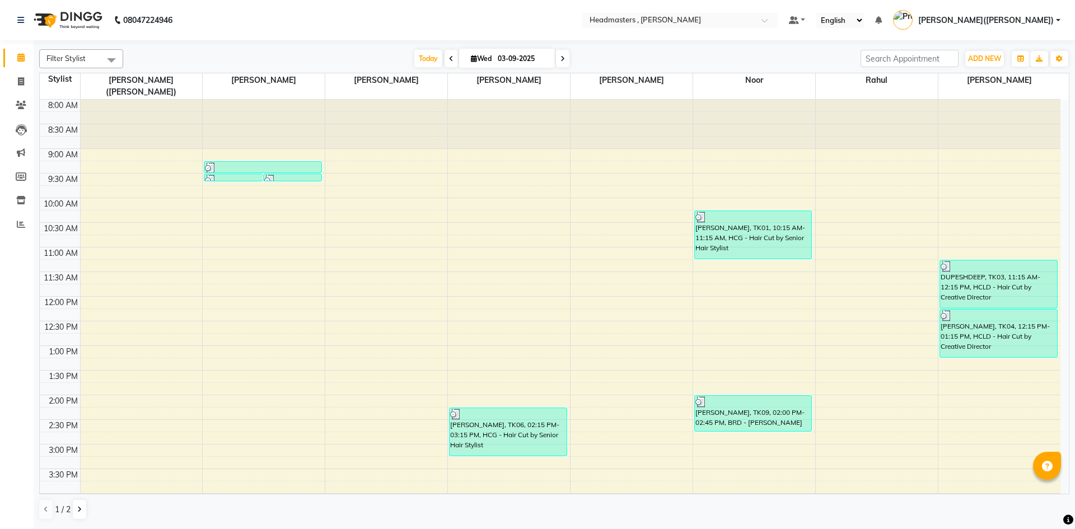
click at [897, 414] on div "8:00 AM 8:30 AM 9:00 AM 9:30 AM 10:00 AM 10:30 AM 11:00 AM 11:30 AM 12:00 PM 12…" at bounding box center [550, 420] width 1021 height 640
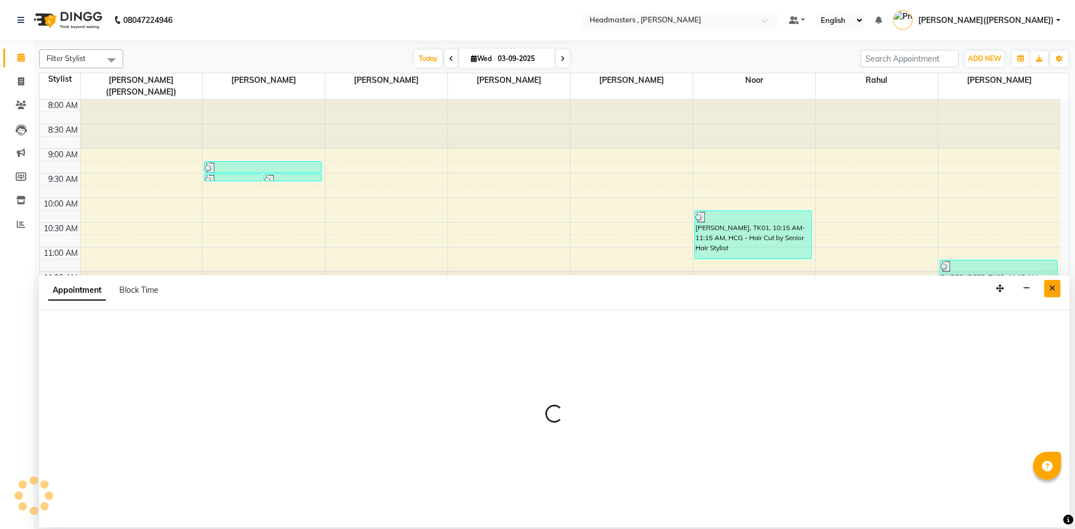
click at [1050, 288] on icon "Close" at bounding box center [1052, 288] width 6 height 8
click at [1050, 288] on div "DUPESHDEEP, TK03, 11:15 AM-12:15 PM, HCLD - Hair Cut by Creative Director" at bounding box center [998, 284] width 117 height 48
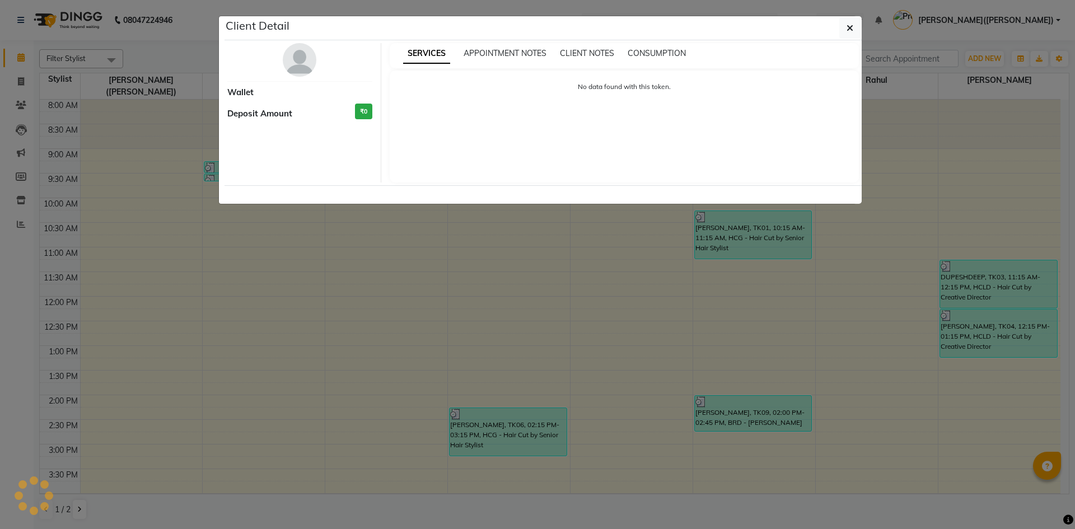
select select "3"
